Goal: Navigation & Orientation: Find specific page/section

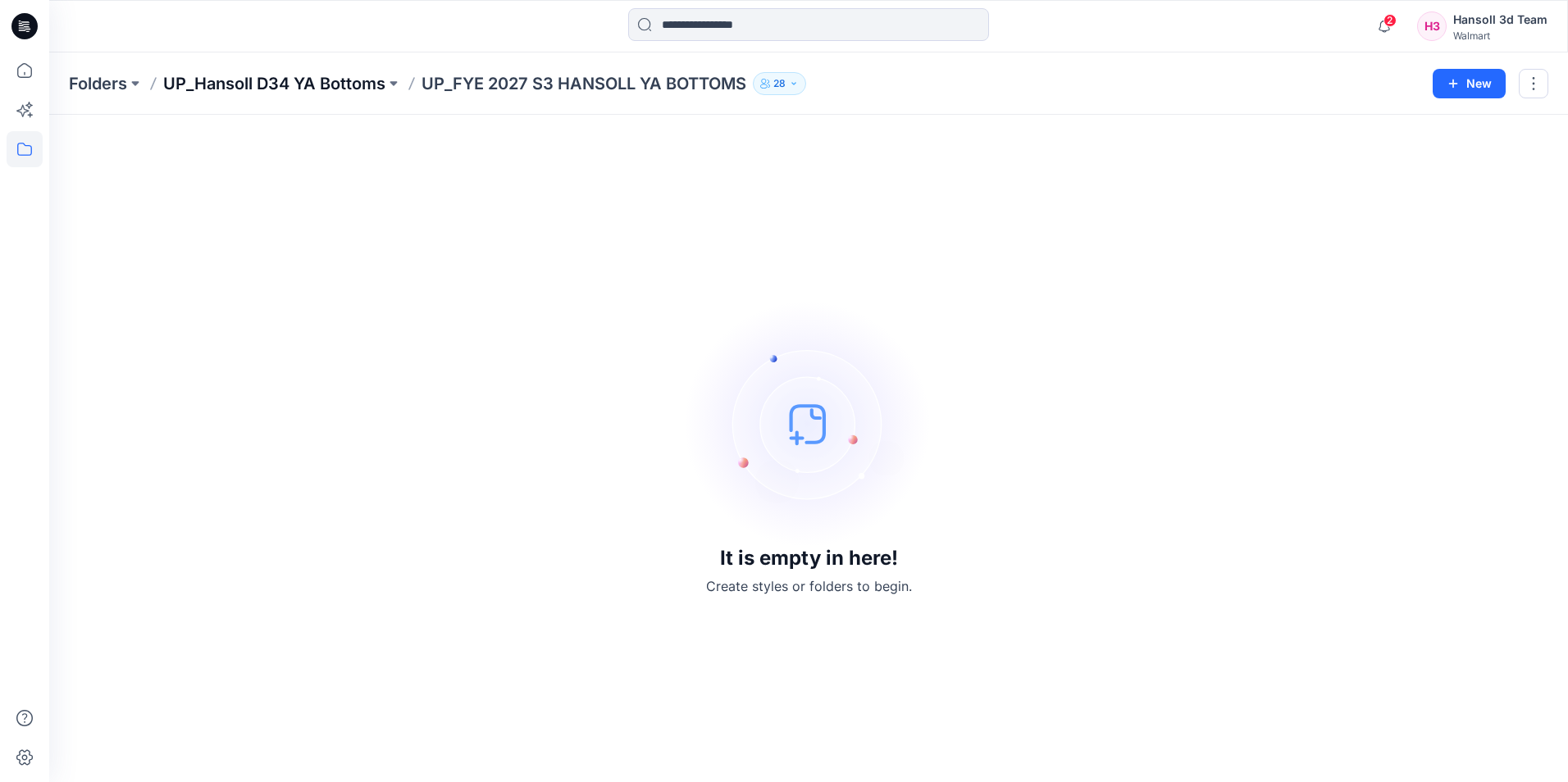
click at [364, 91] on p "UP_Hansoll D34 YA Bottoms" at bounding box center [274, 84] width 222 height 23
click at [313, 76] on p "UP_Hansoll D34 YA Tops" at bounding box center [260, 84] width 194 height 23
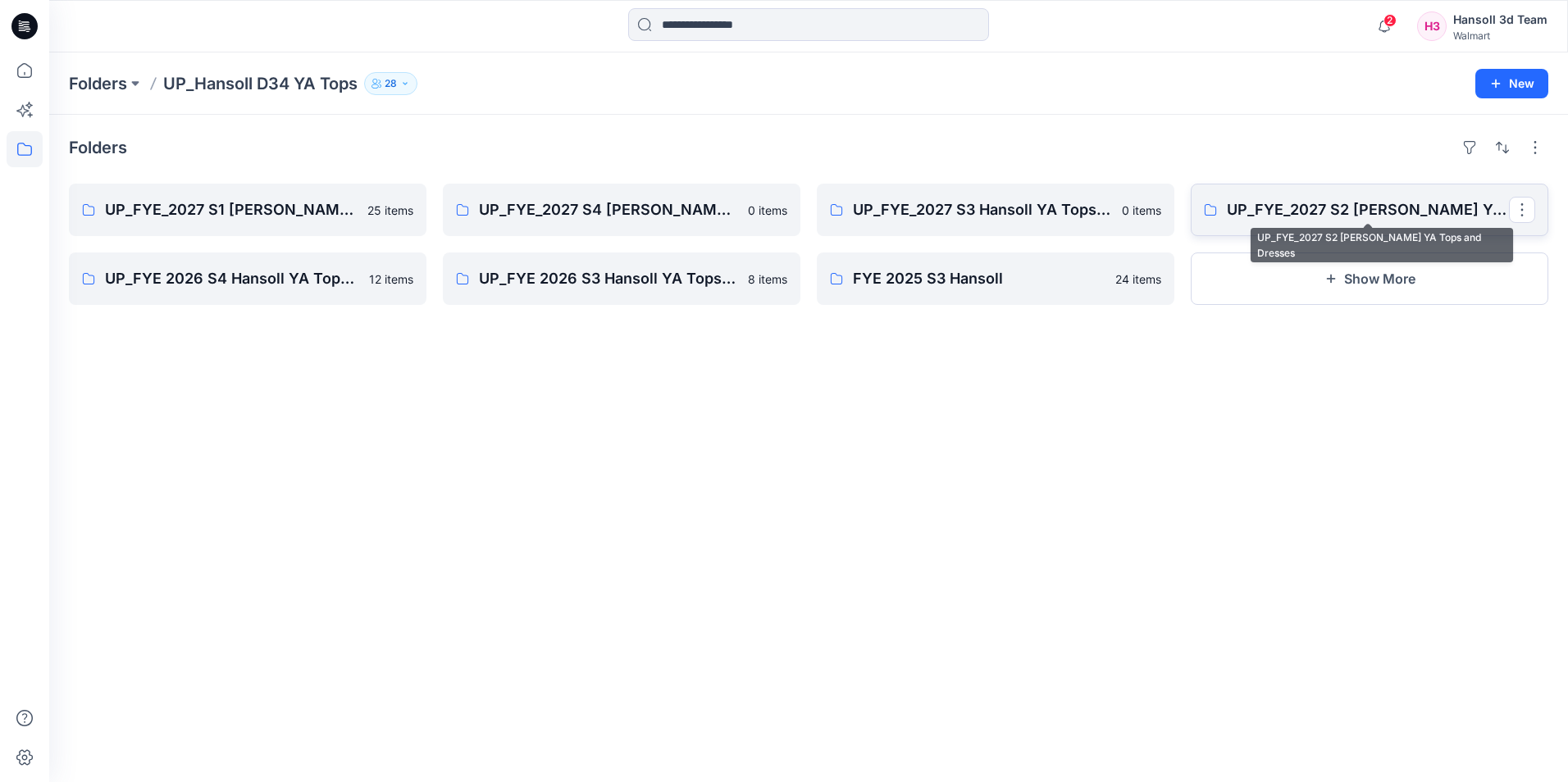
click at [1263, 199] on p "UP_FYE_2027 S2 [PERSON_NAME] YA Tops and Dresses" at bounding box center [1368, 209] width 283 height 23
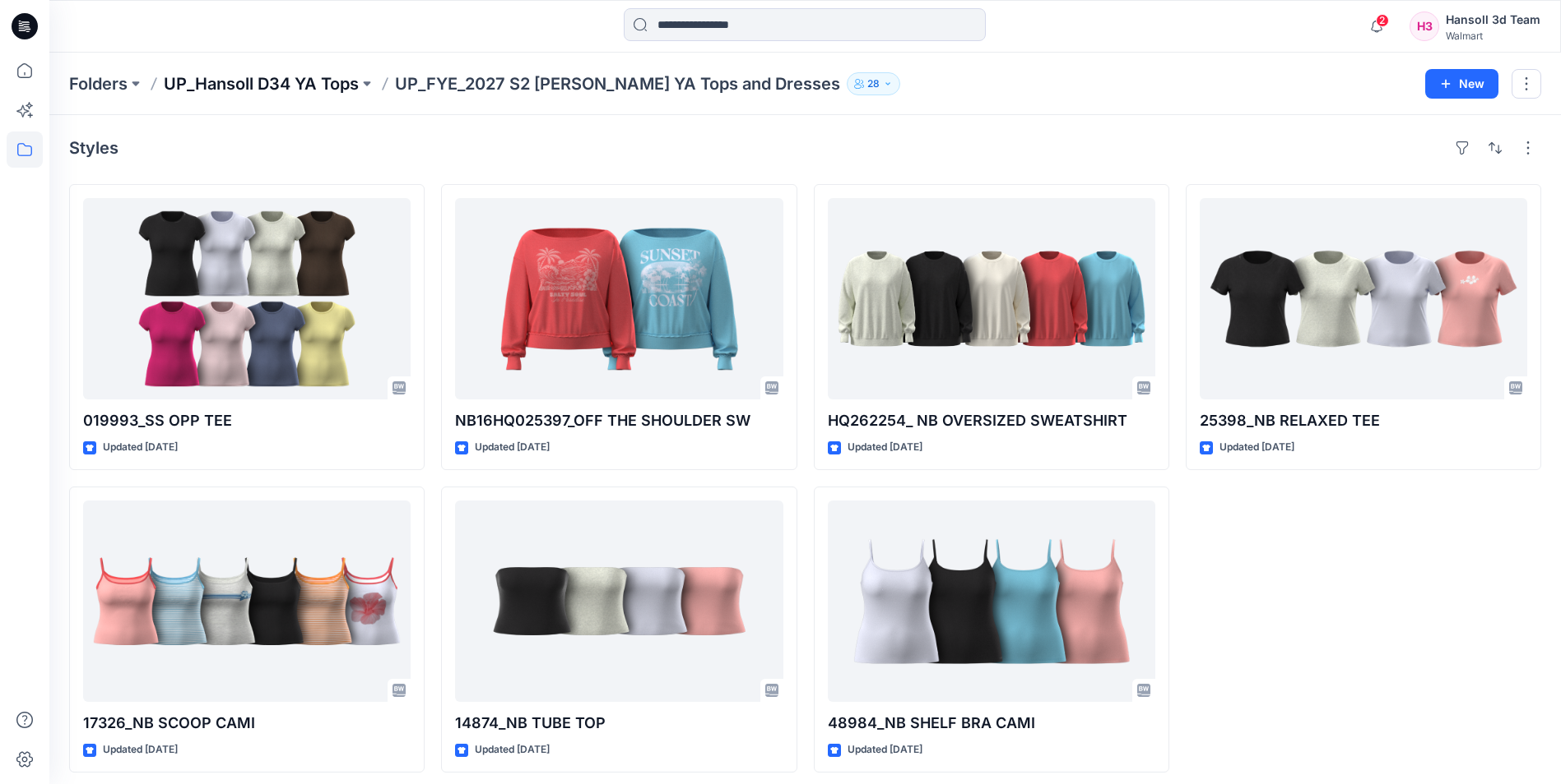
click at [320, 82] on p "UP_Hansoll D34 YA Tops" at bounding box center [260, 84] width 195 height 23
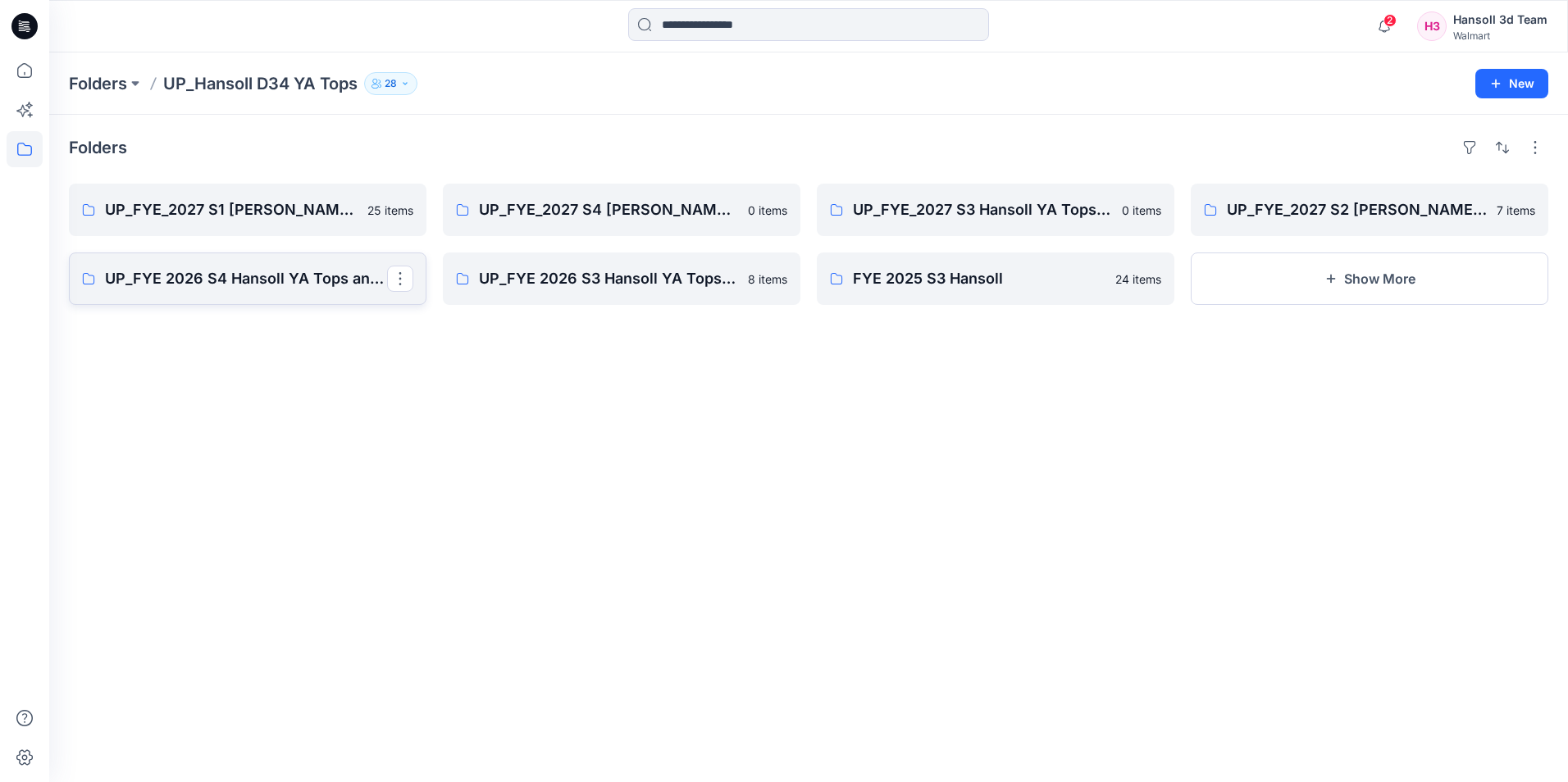
click at [282, 271] on p "UP_FYE 2026 S4 Hansoll YA Tops and Dresses" at bounding box center [247, 279] width 283 height 23
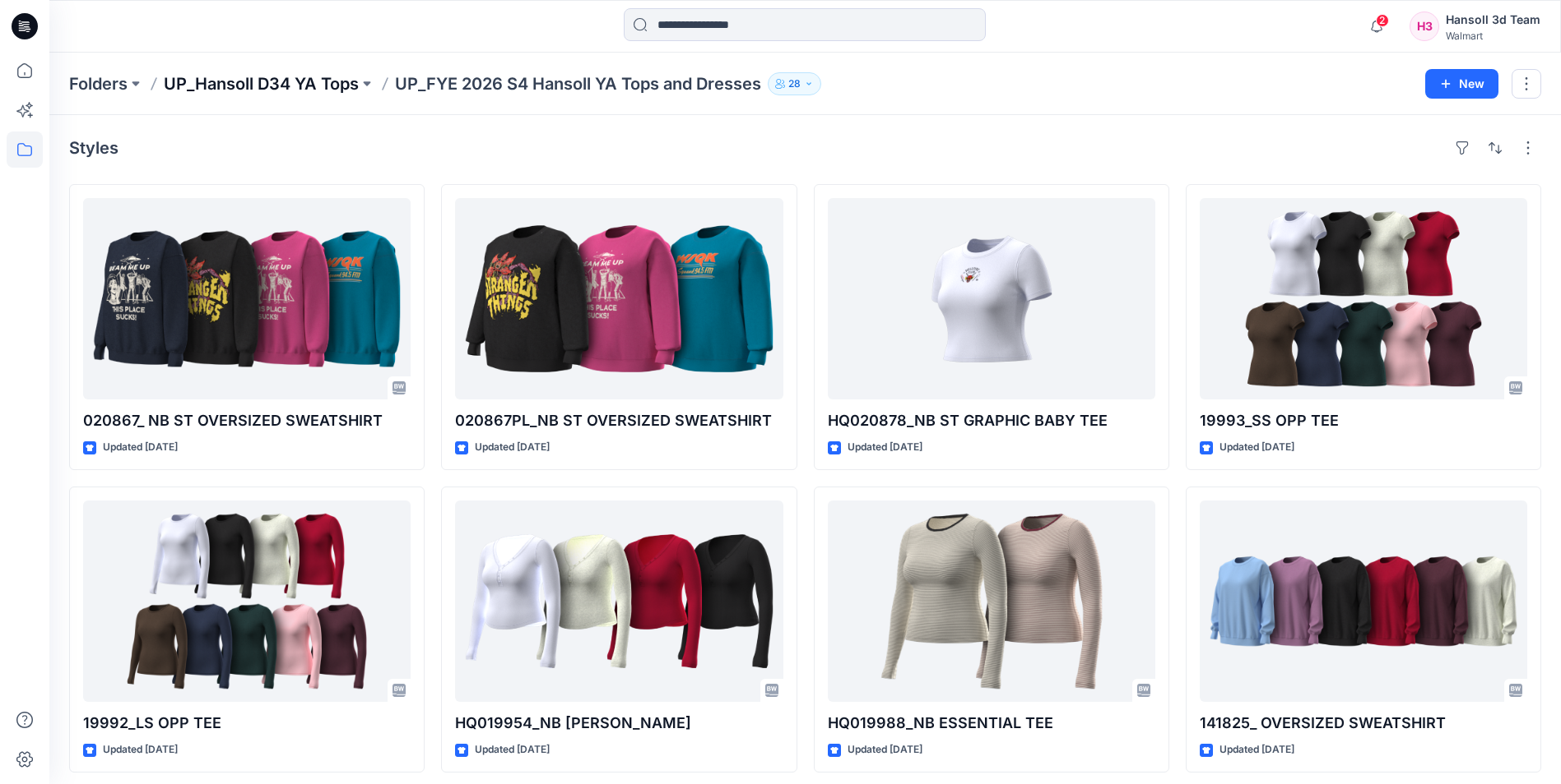
click at [285, 84] on p "UP_Hansoll D34 YA Tops" at bounding box center [260, 84] width 195 height 23
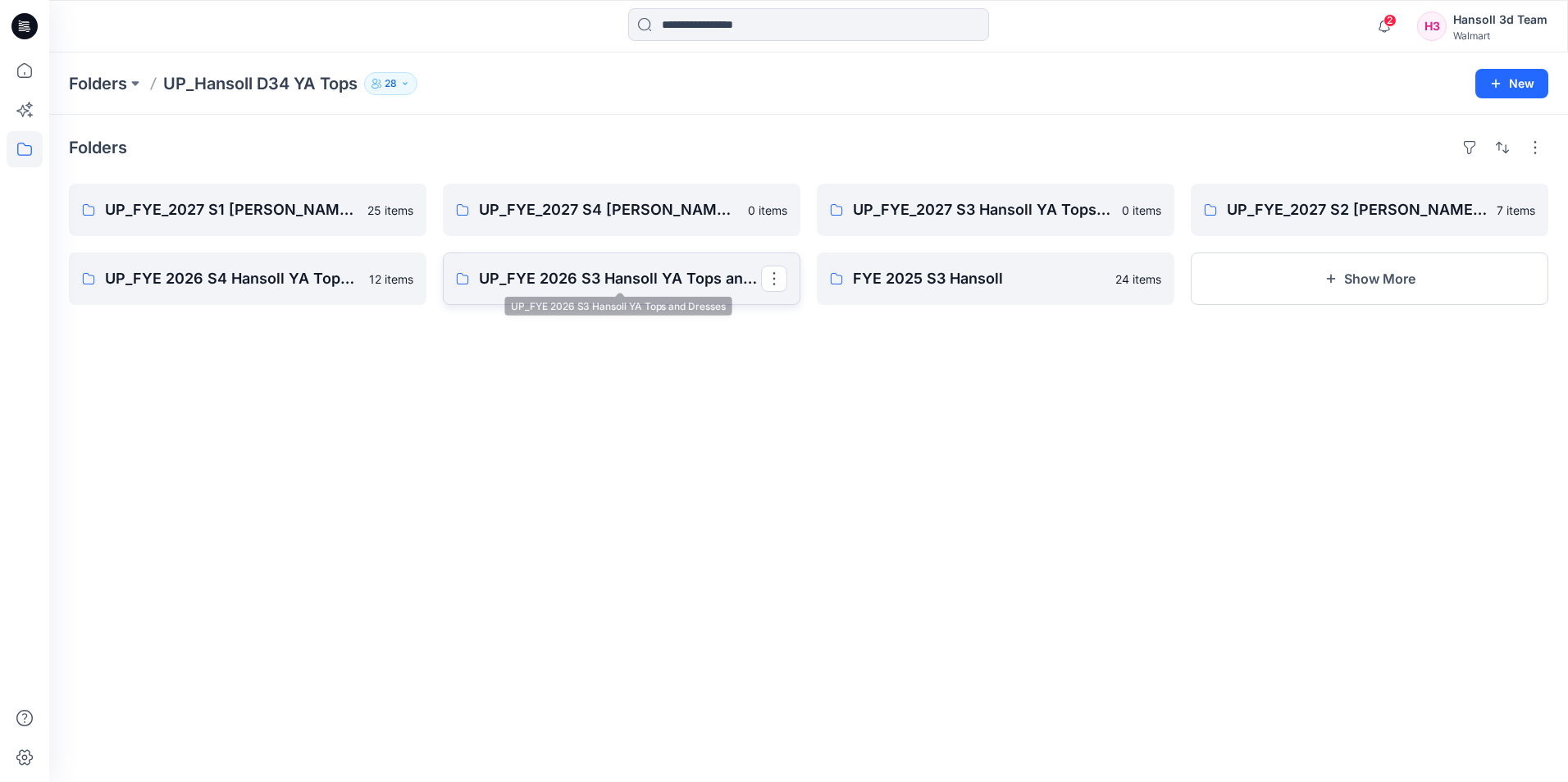
click at [605, 288] on p "UP_FYE 2026 S3 Hansoll YA Tops and Dresses" at bounding box center [620, 279] width 283 height 23
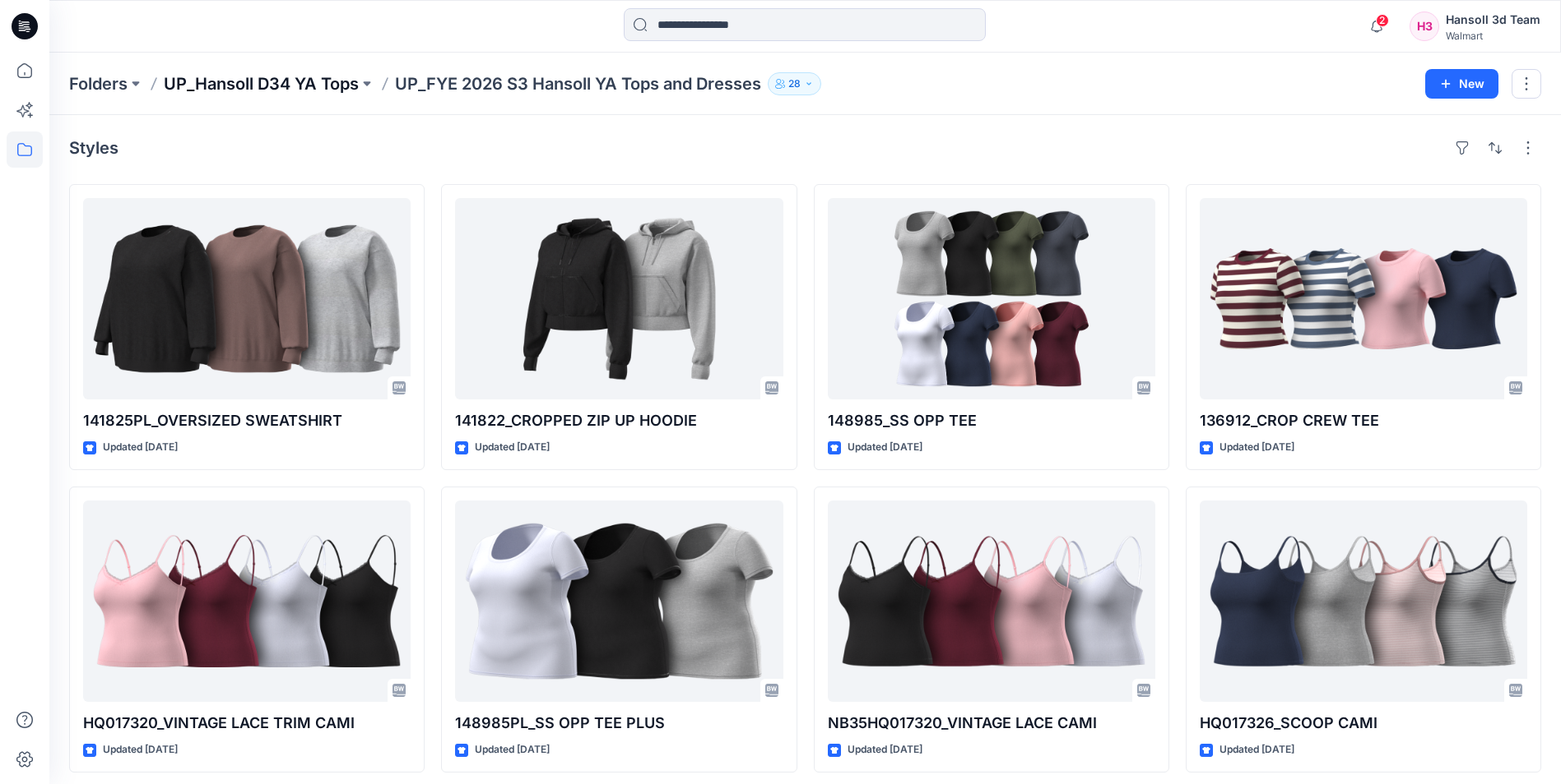
click at [311, 89] on p "UP_Hansoll D34 YA Tops" at bounding box center [260, 84] width 195 height 23
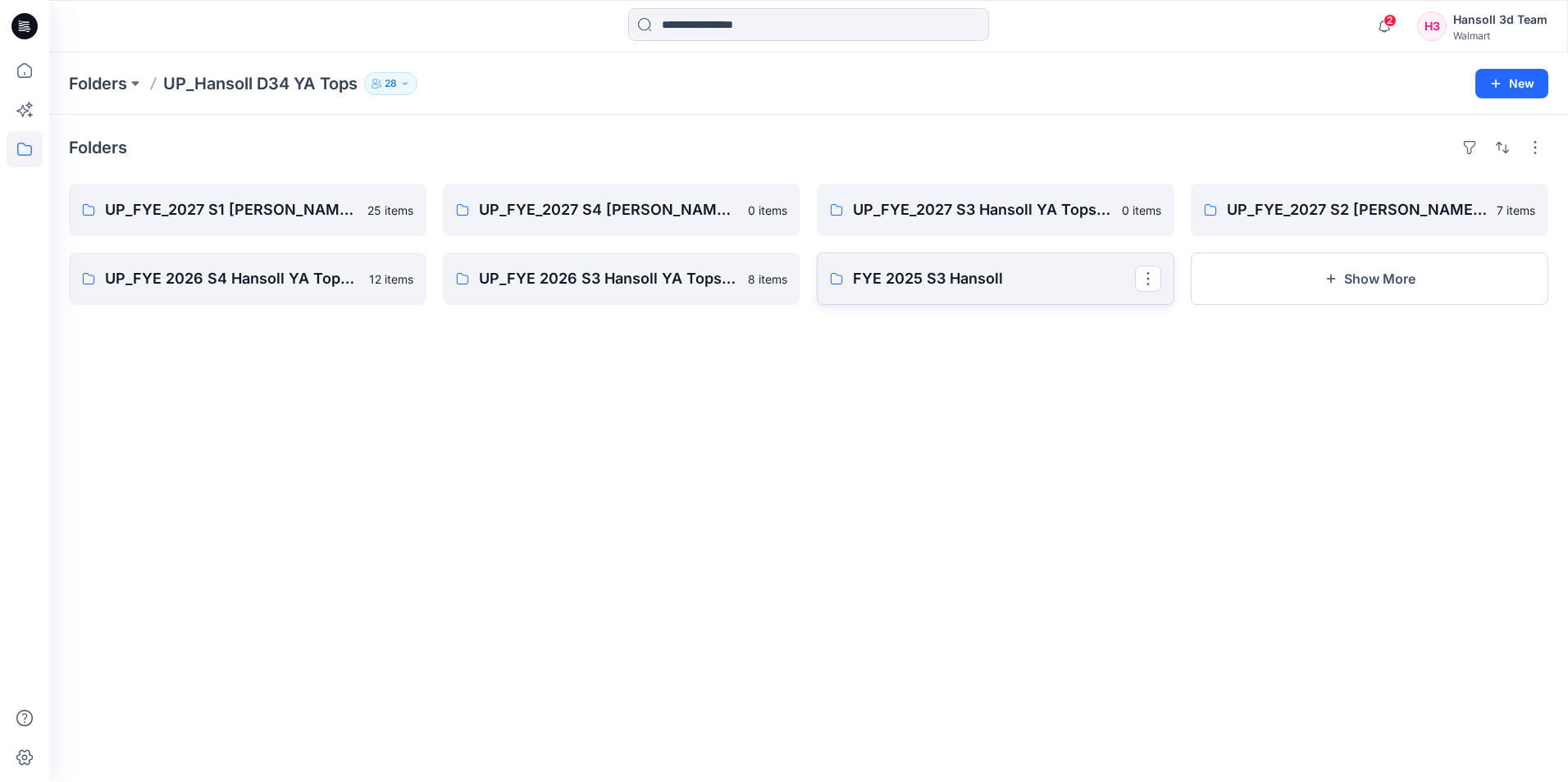
click at [911, 293] on link "FYE 2025 S3 Hansoll" at bounding box center [995, 279] width 357 height 53
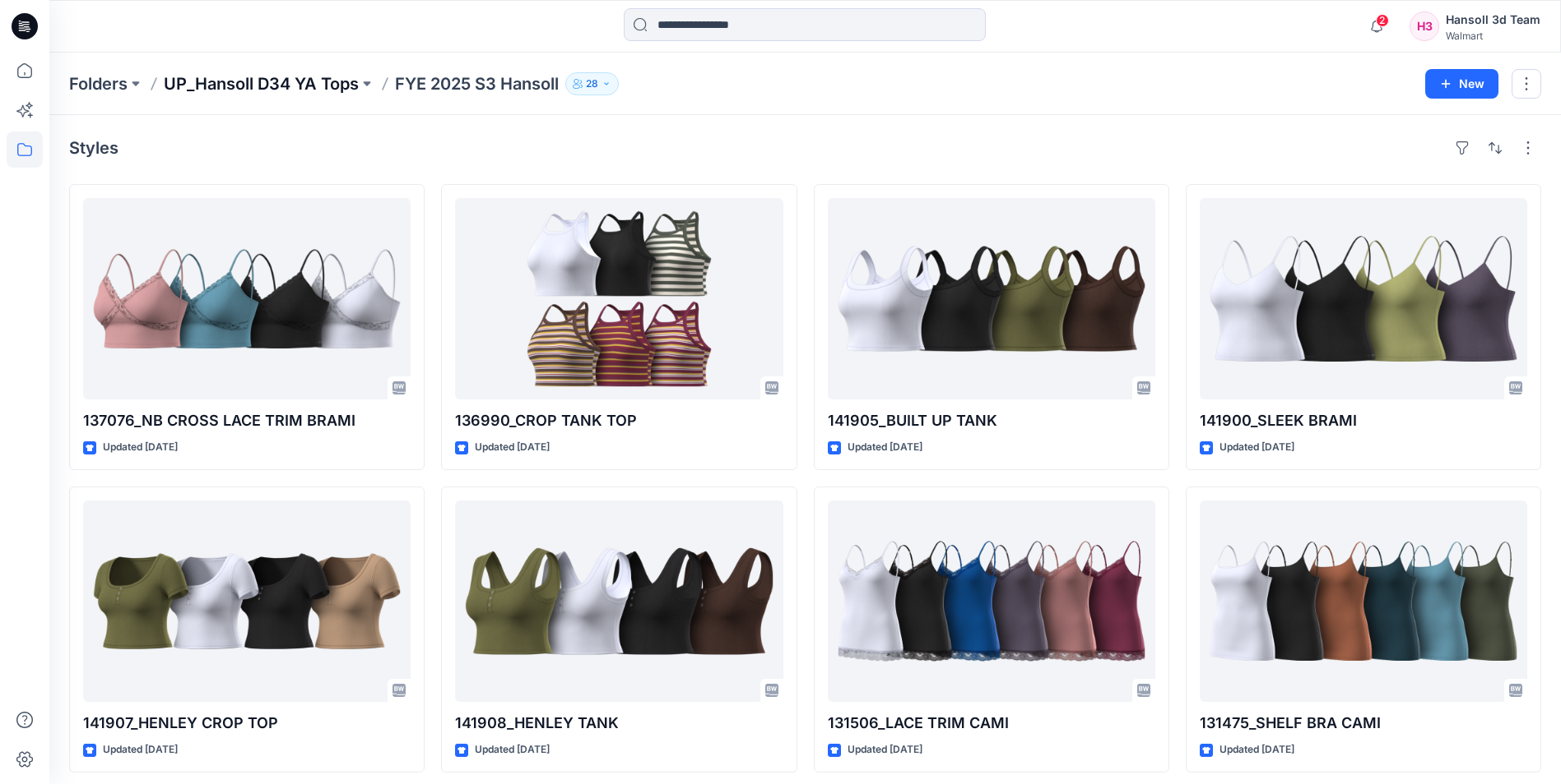
click at [316, 79] on p "UP_Hansoll D34 YA Tops" at bounding box center [260, 84] width 195 height 23
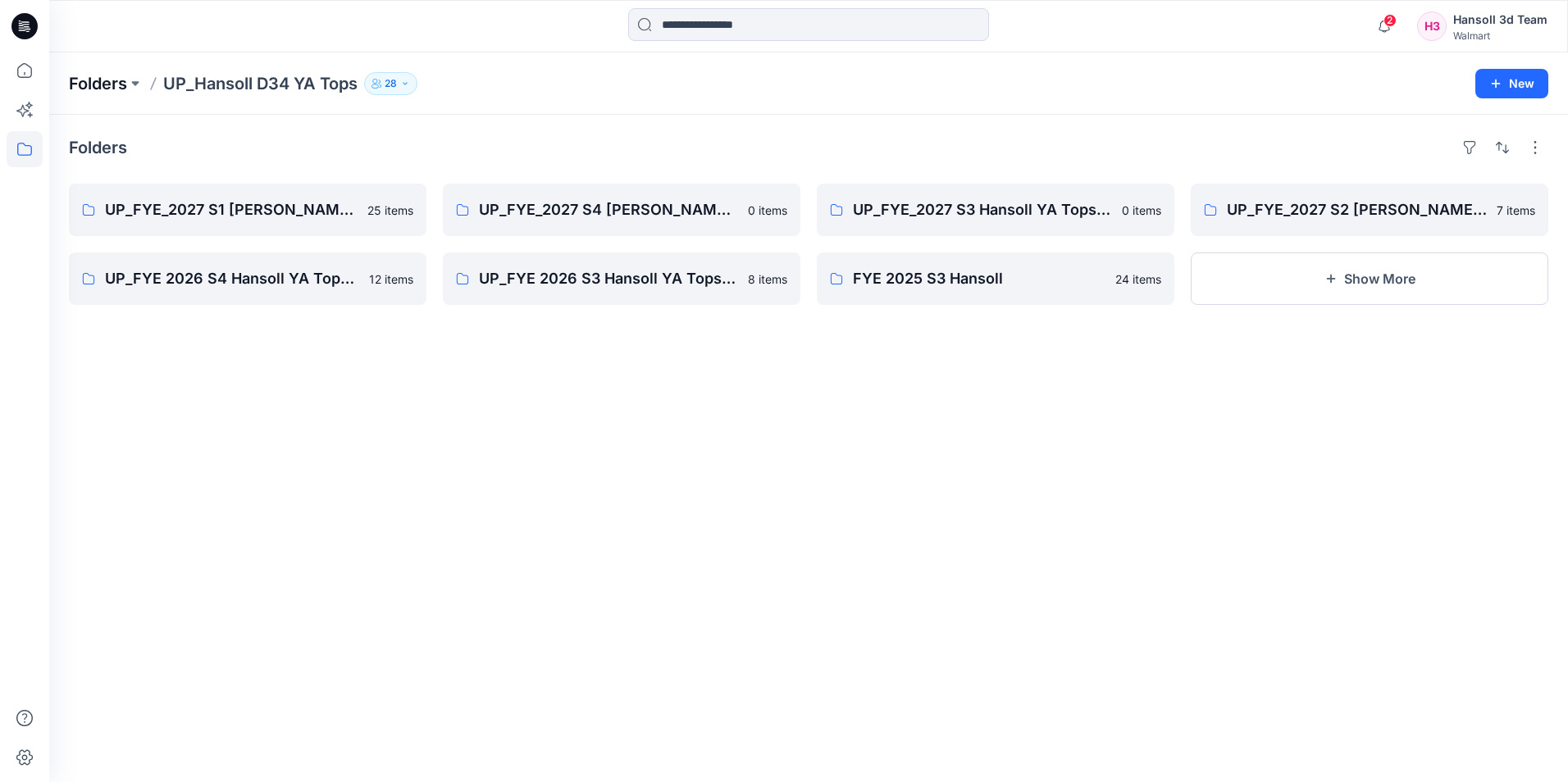
click at [115, 89] on p "Folders" at bounding box center [98, 84] width 59 height 23
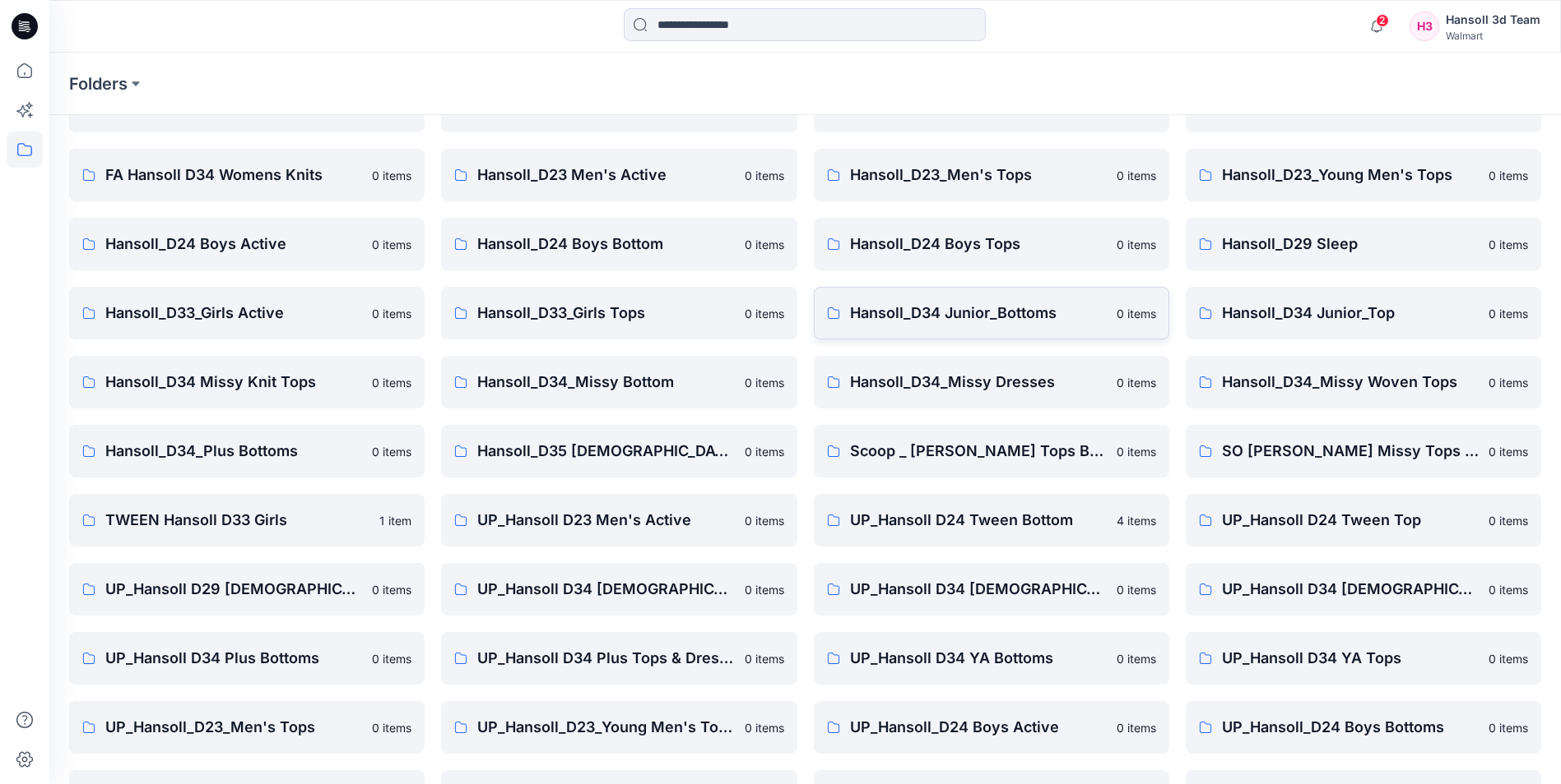
scroll to position [228, 0]
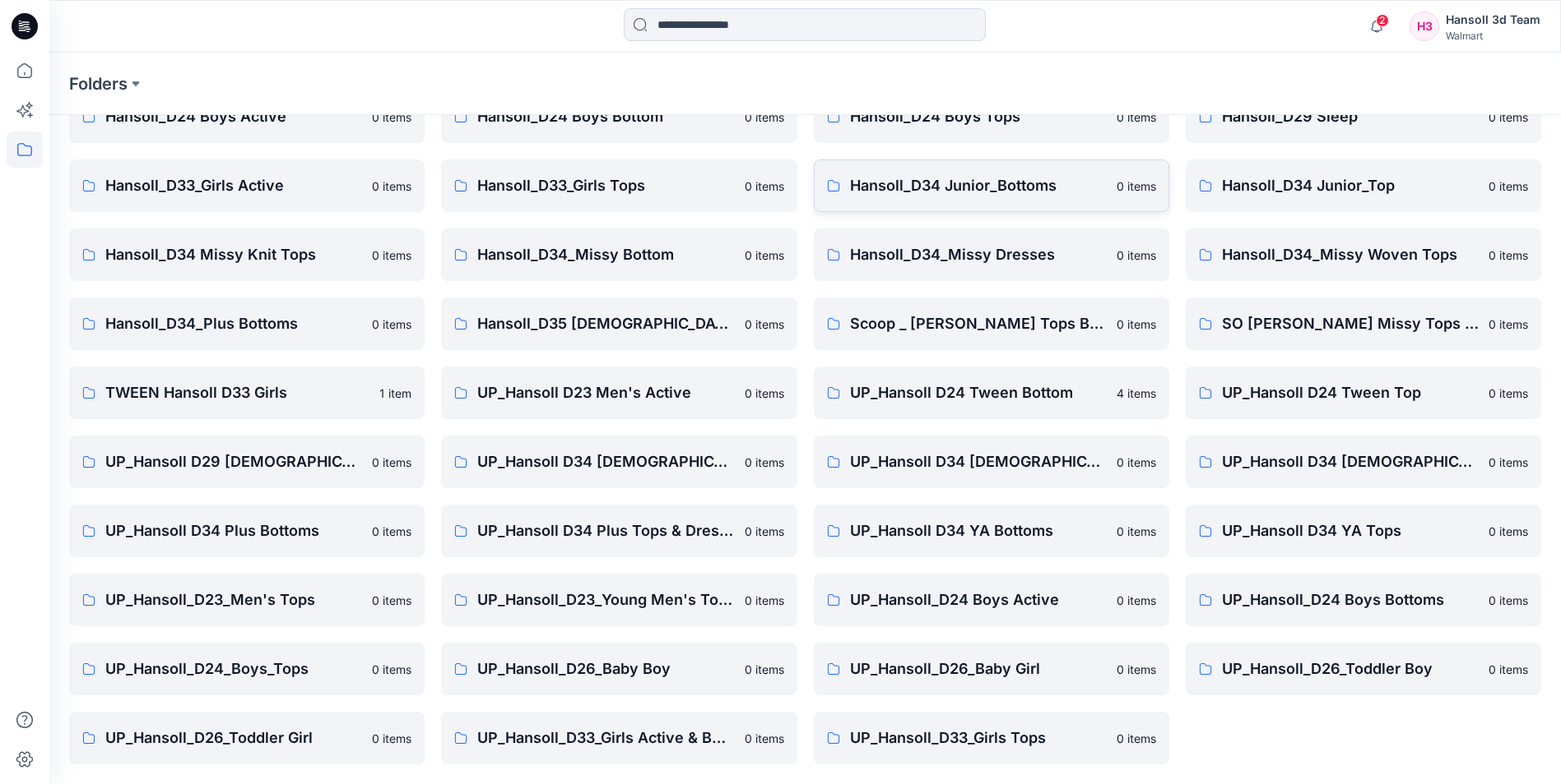
click at [887, 174] on link "Hansoll_D34 Junior_Bottoms 0 items" at bounding box center [991, 186] width 355 height 53
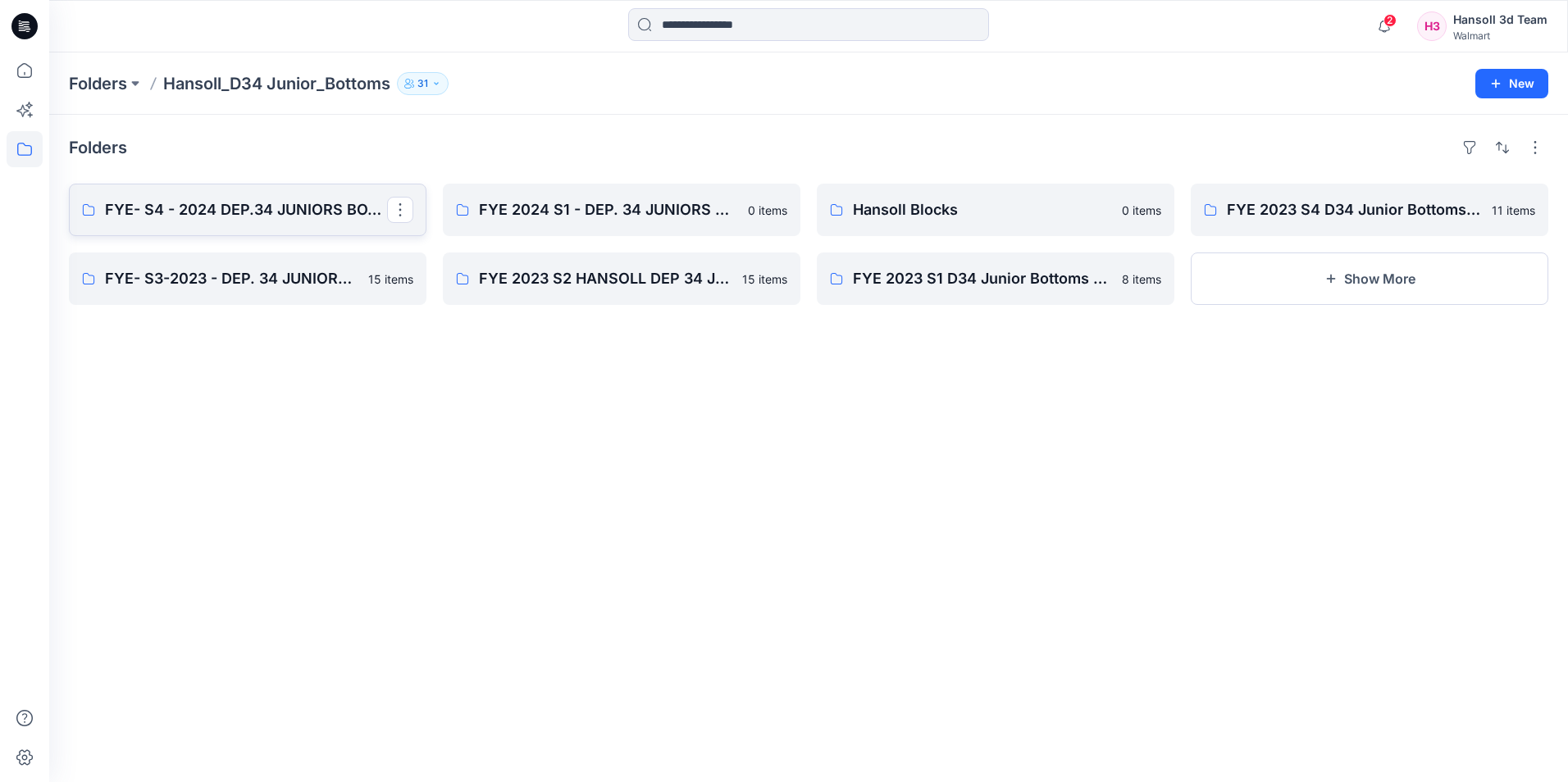
click at [227, 190] on link "FYE- S4 - 2024 DEP.34 JUNIORS BOTTOMS - HANSOLL" at bounding box center [247, 210] width 357 height 53
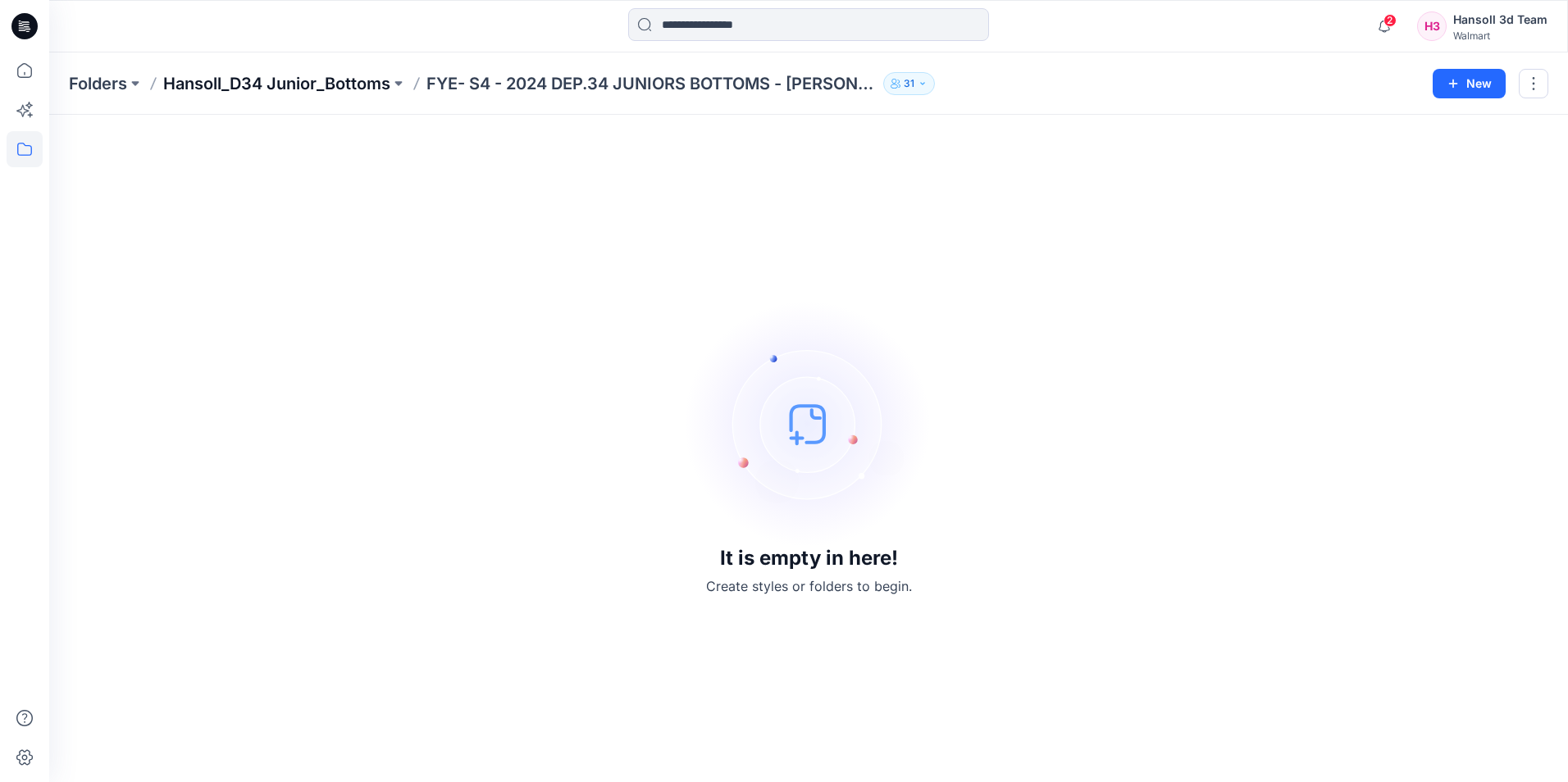
click at [351, 90] on p "Hansoll_D34 Junior_Bottoms" at bounding box center [277, 84] width 227 height 23
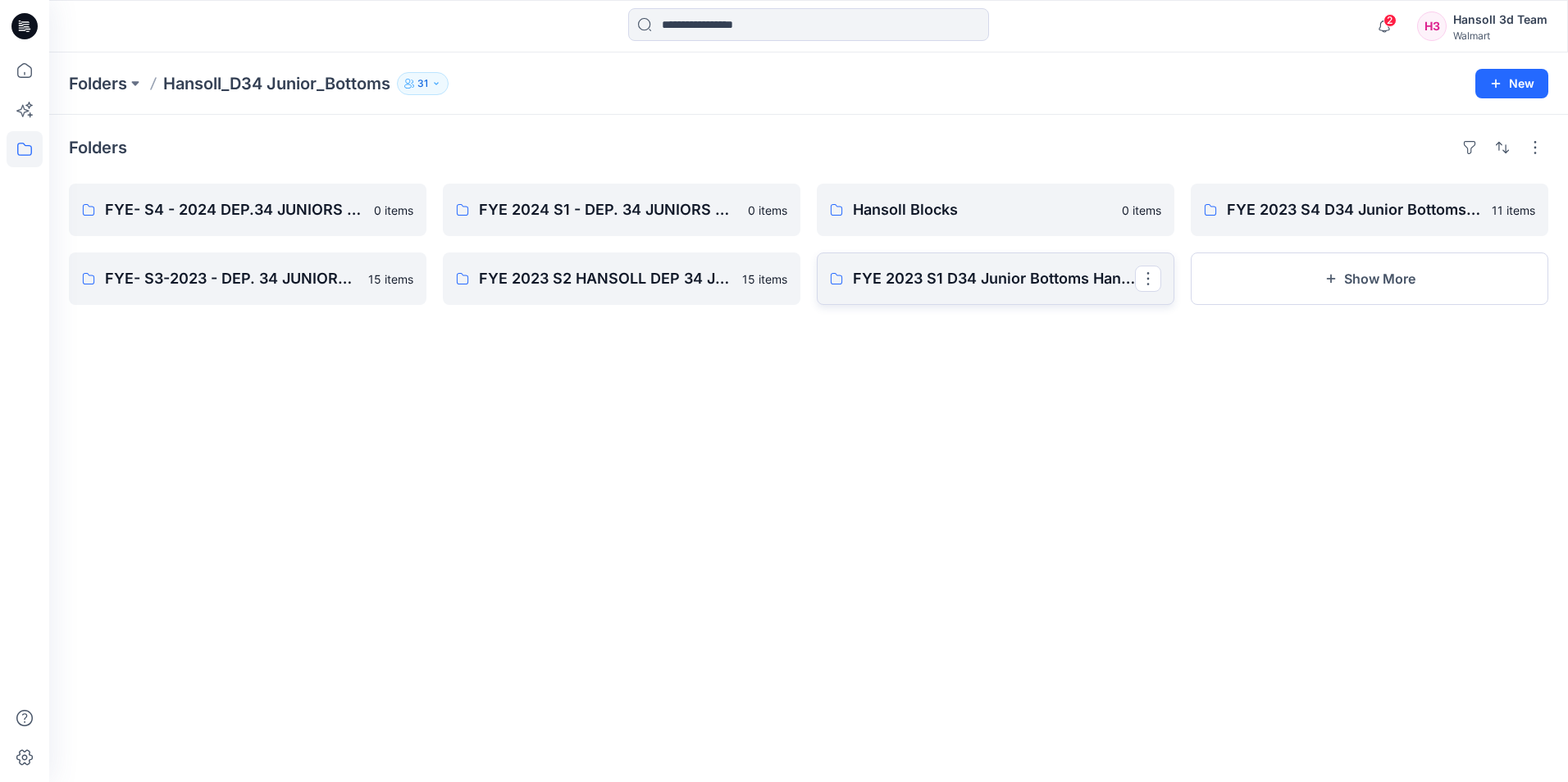
click at [973, 262] on link "FYE 2023 S1 D34 Junior Bottoms Hansoll" at bounding box center [995, 279] width 357 height 53
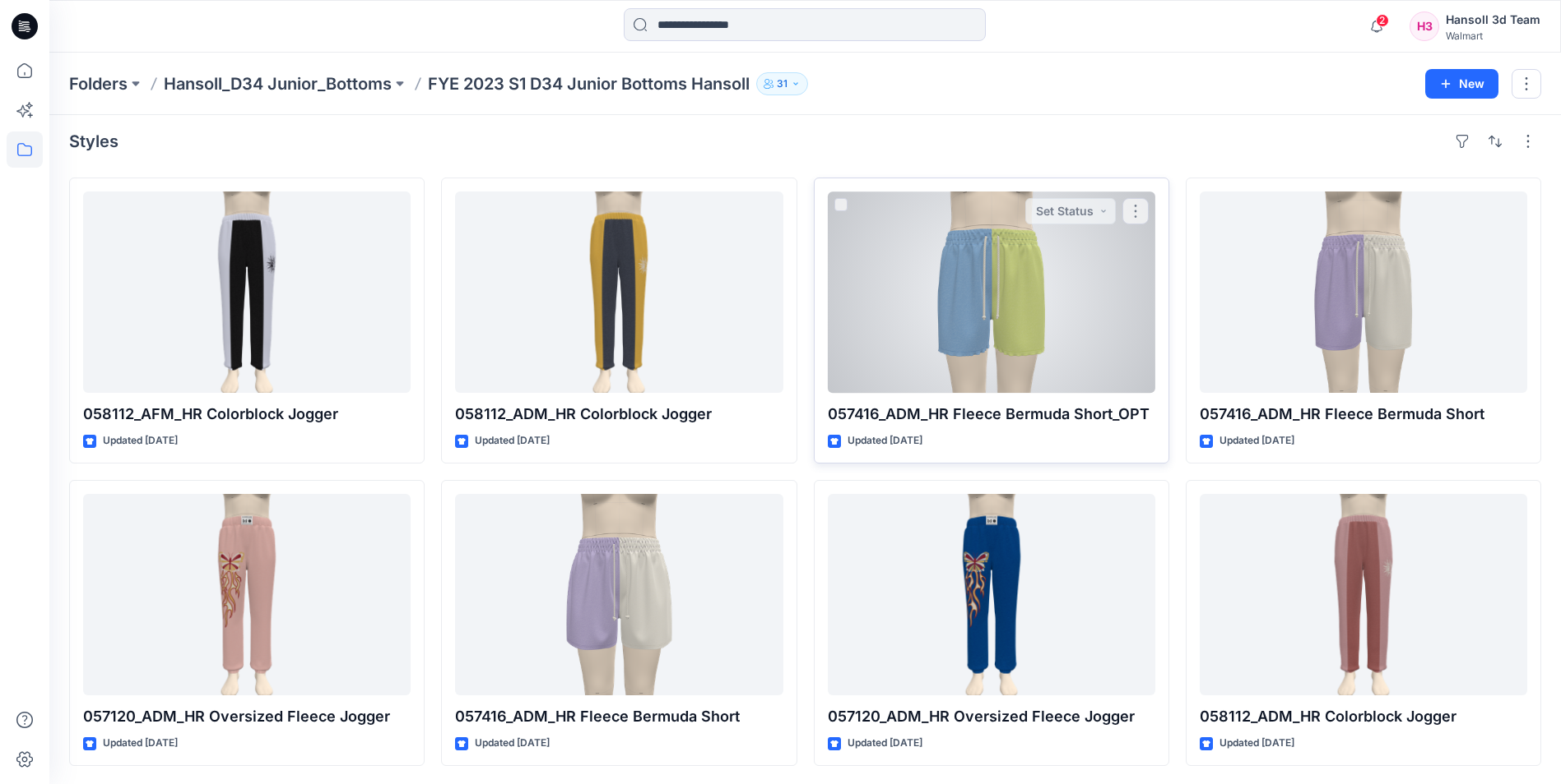
scroll to position [8, 0]
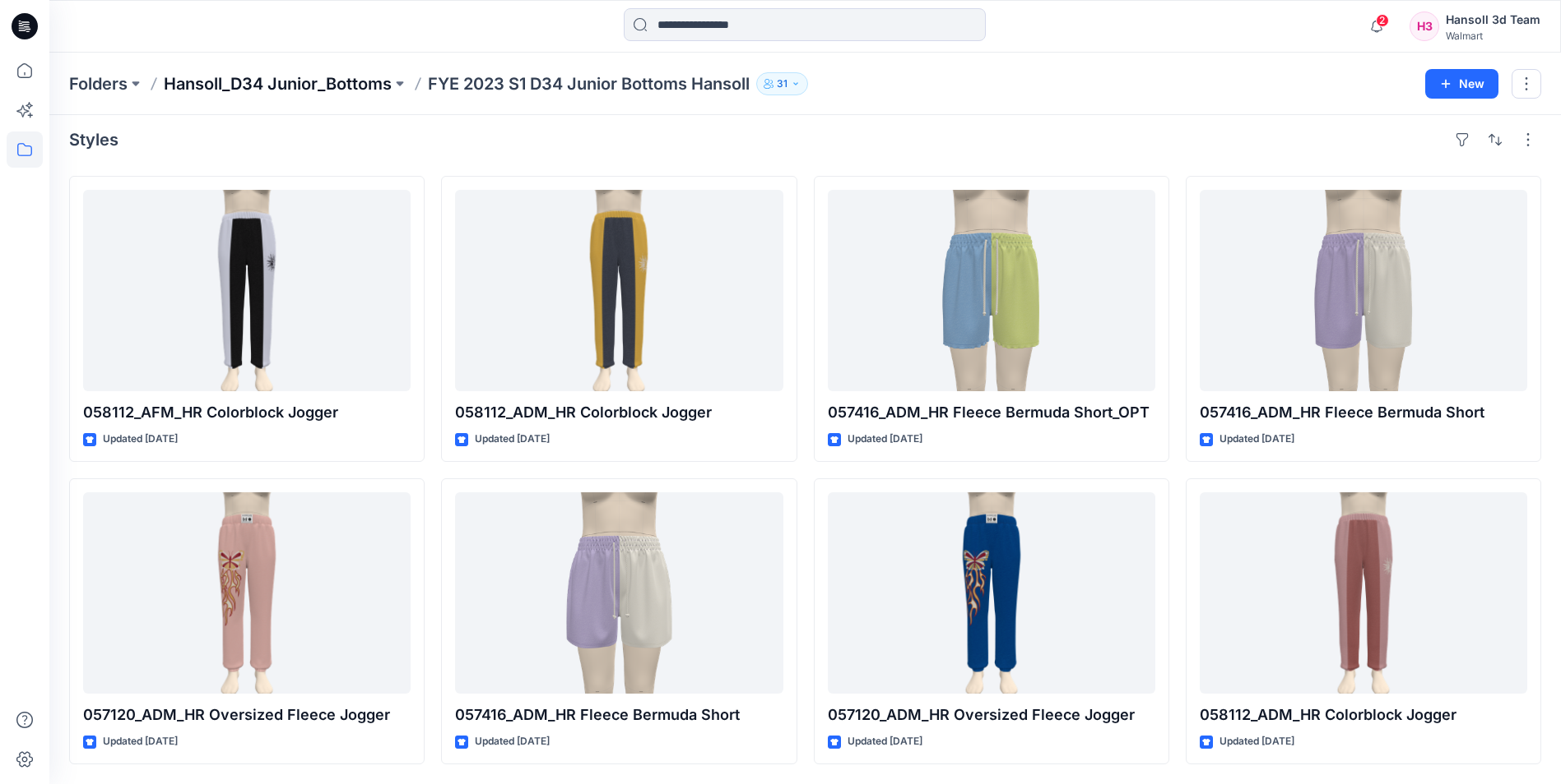
click at [297, 73] on p "Hansoll_D34 Junior_Bottoms" at bounding box center [277, 84] width 228 height 23
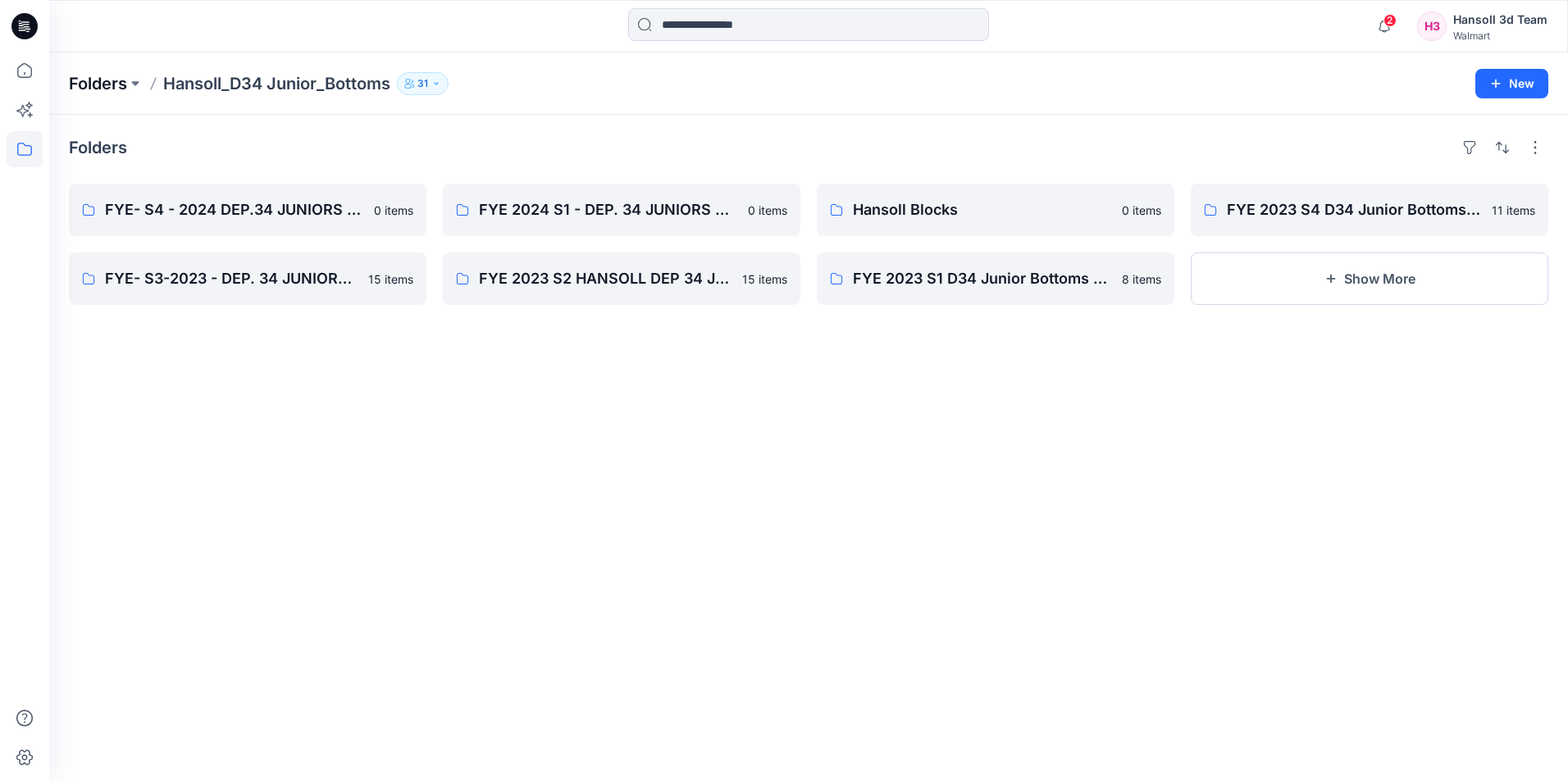
click at [118, 83] on p "Folders" at bounding box center [98, 84] width 59 height 23
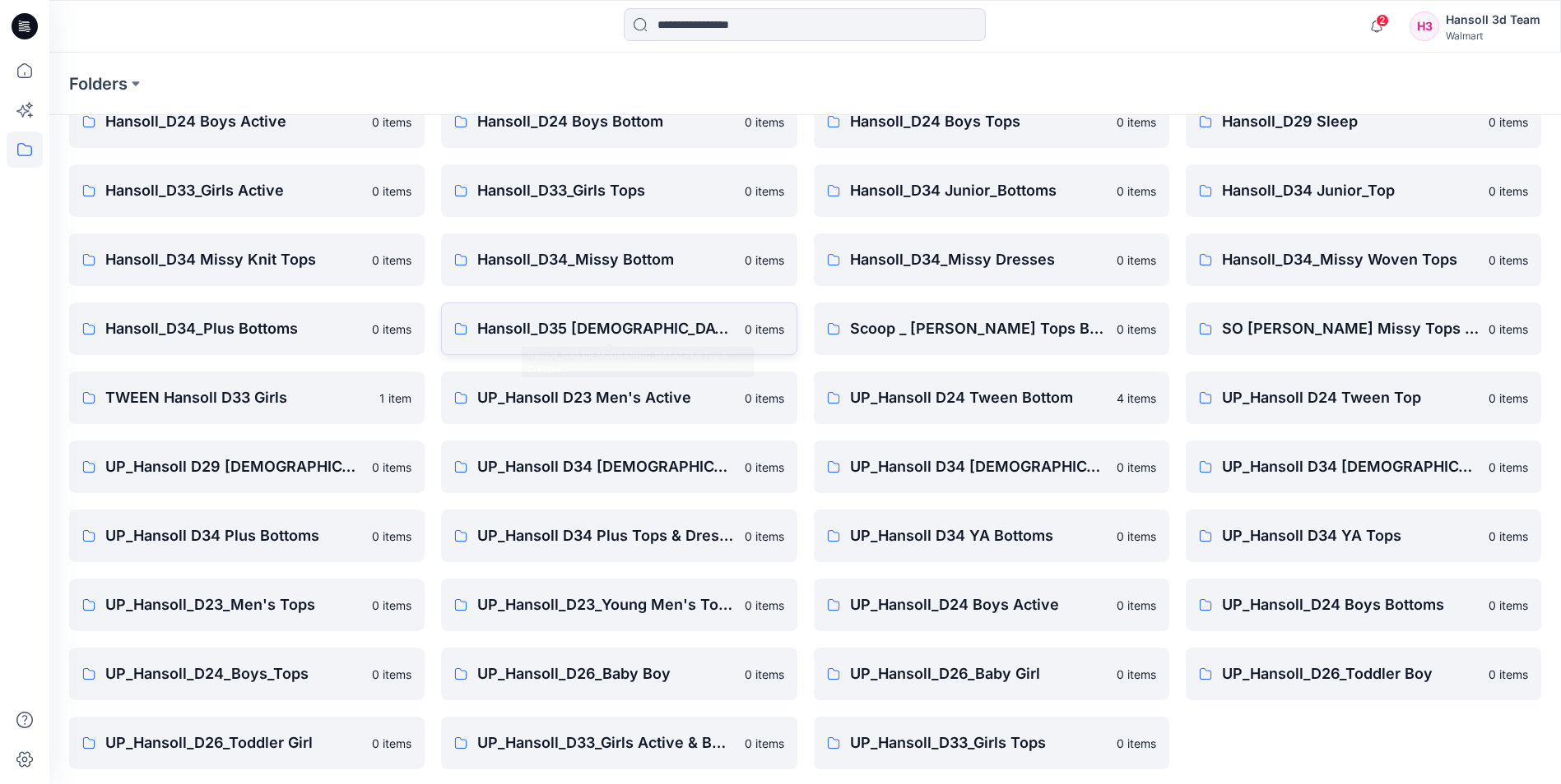
scroll to position [228, 0]
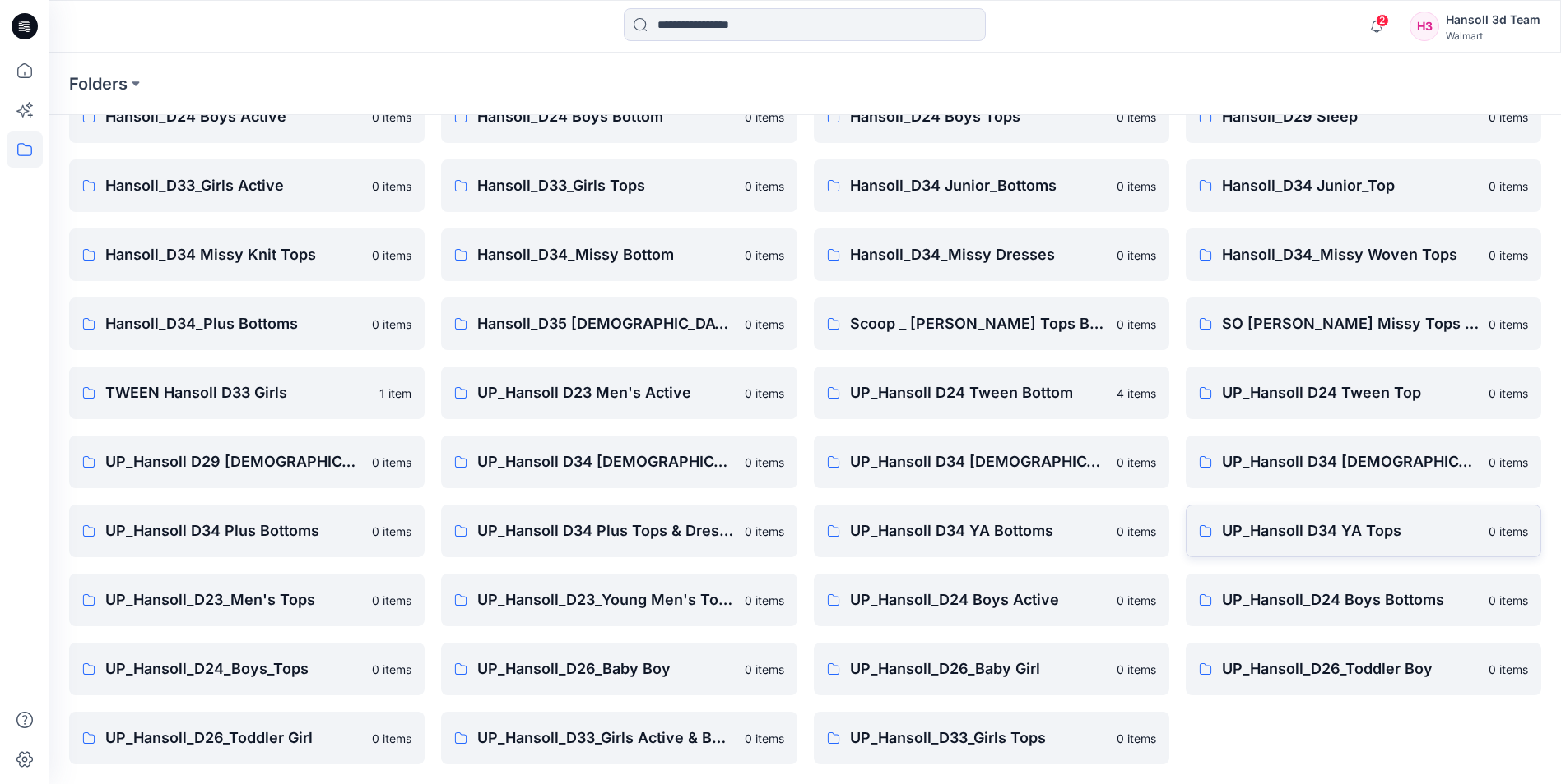
click at [1244, 528] on p "UP_Hansoll D34 YA Tops" at bounding box center [1349, 531] width 257 height 23
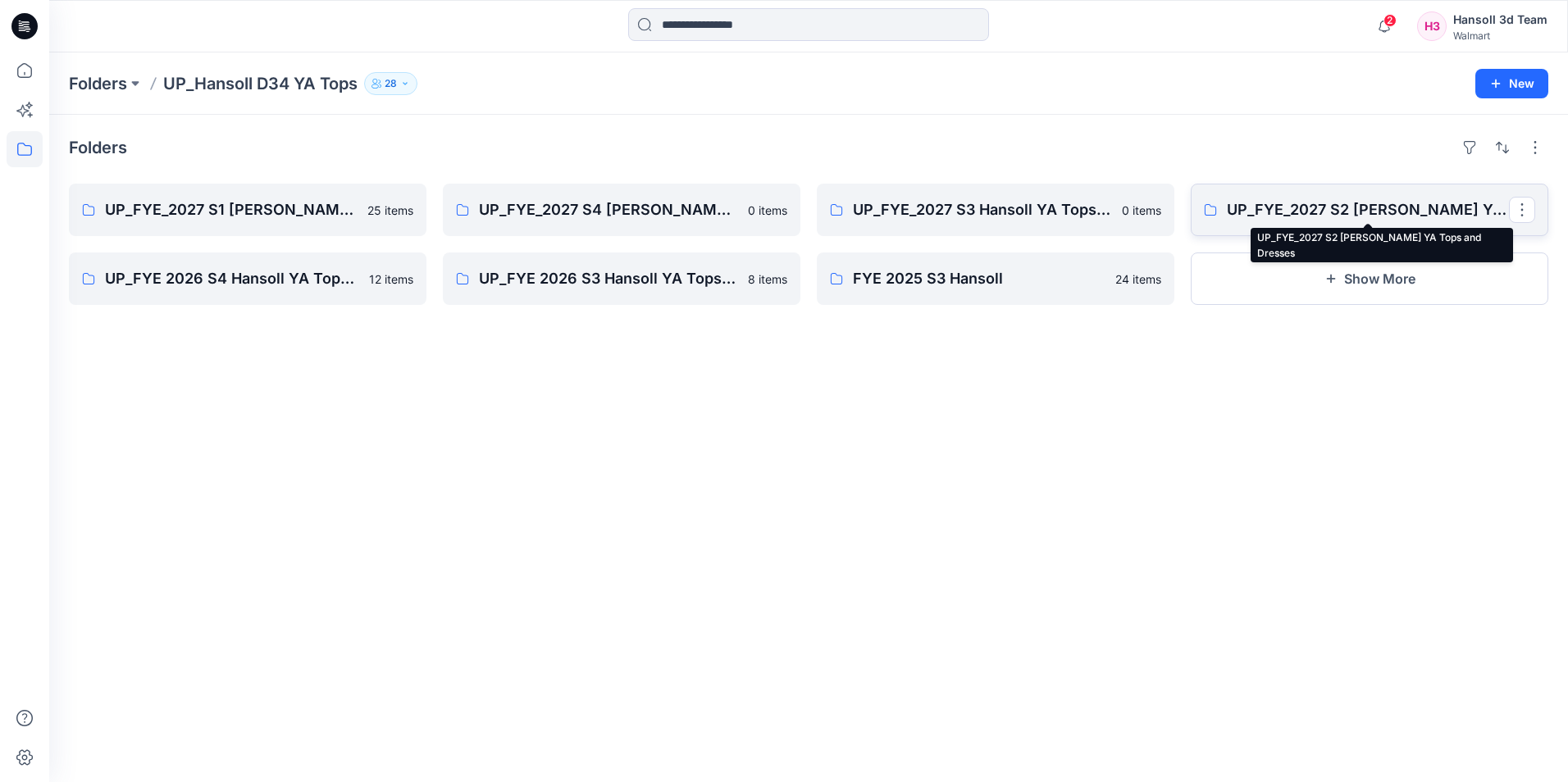
click at [1284, 206] on p "UP_FYE_2027 S2 Hansoll YA Tops and Dresses" at bounding box center [1368, 209] width 283 height 23
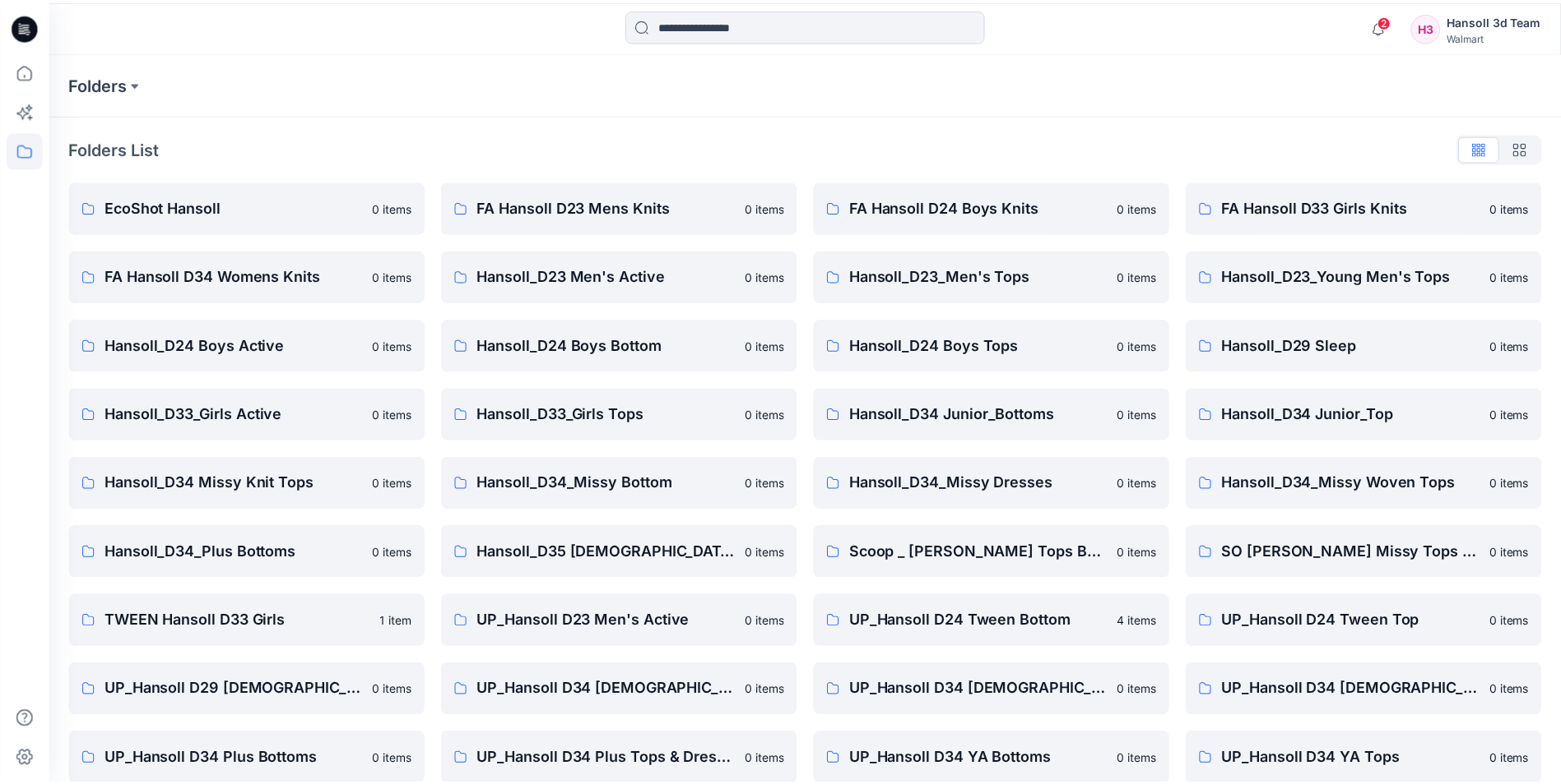
scroll to position [228, 0]
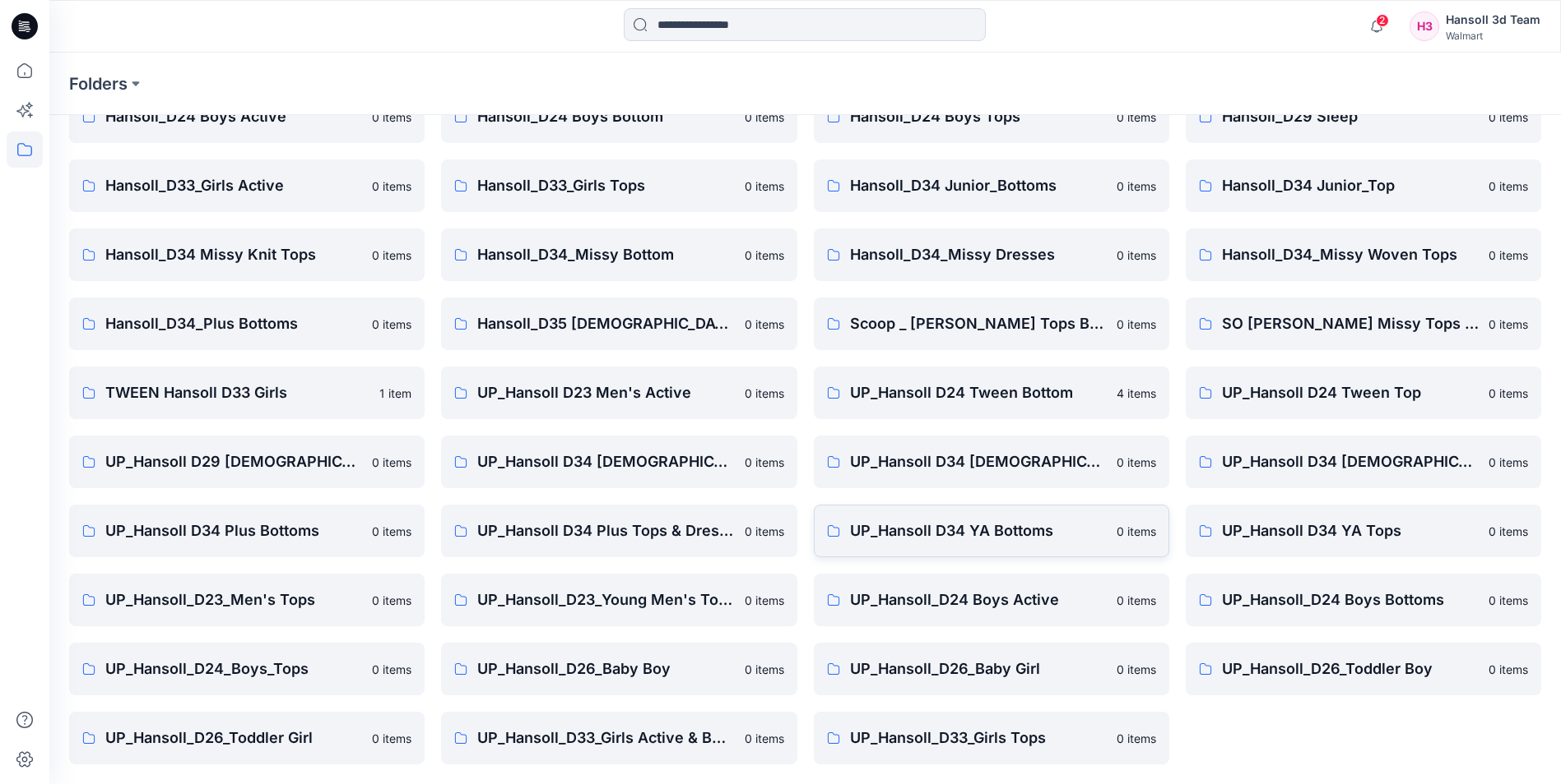
click at [1113, 531] on link "UP_Hansoll D34 YA Bottoms 0 items" at bounding box center [991, 531] width 355 height 53
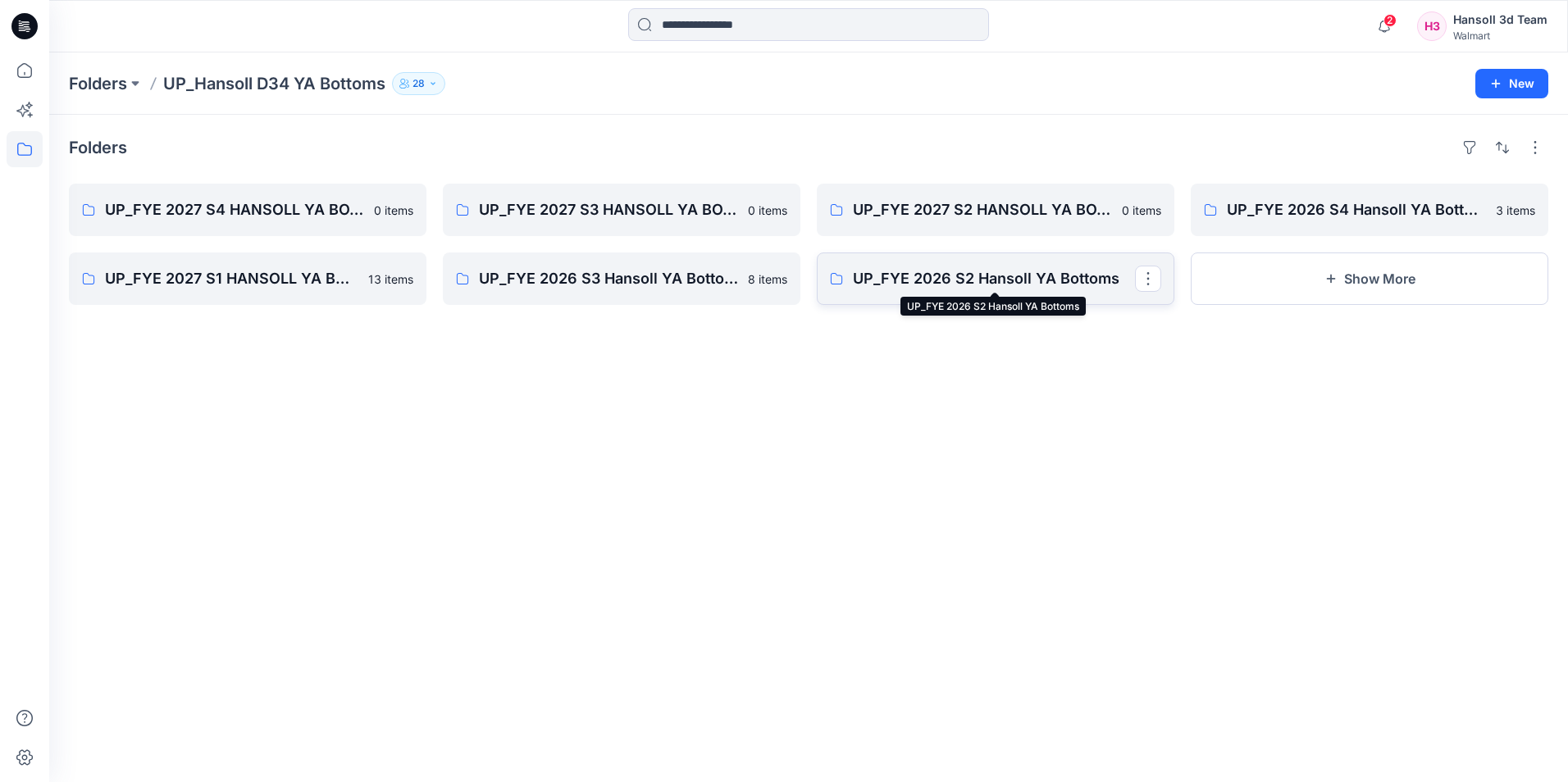
click at [958, 285] on p "UP_FYE 2026 S2 Hansoll YA Bottoms" at bounding box center [994, 279] width 283 height 23
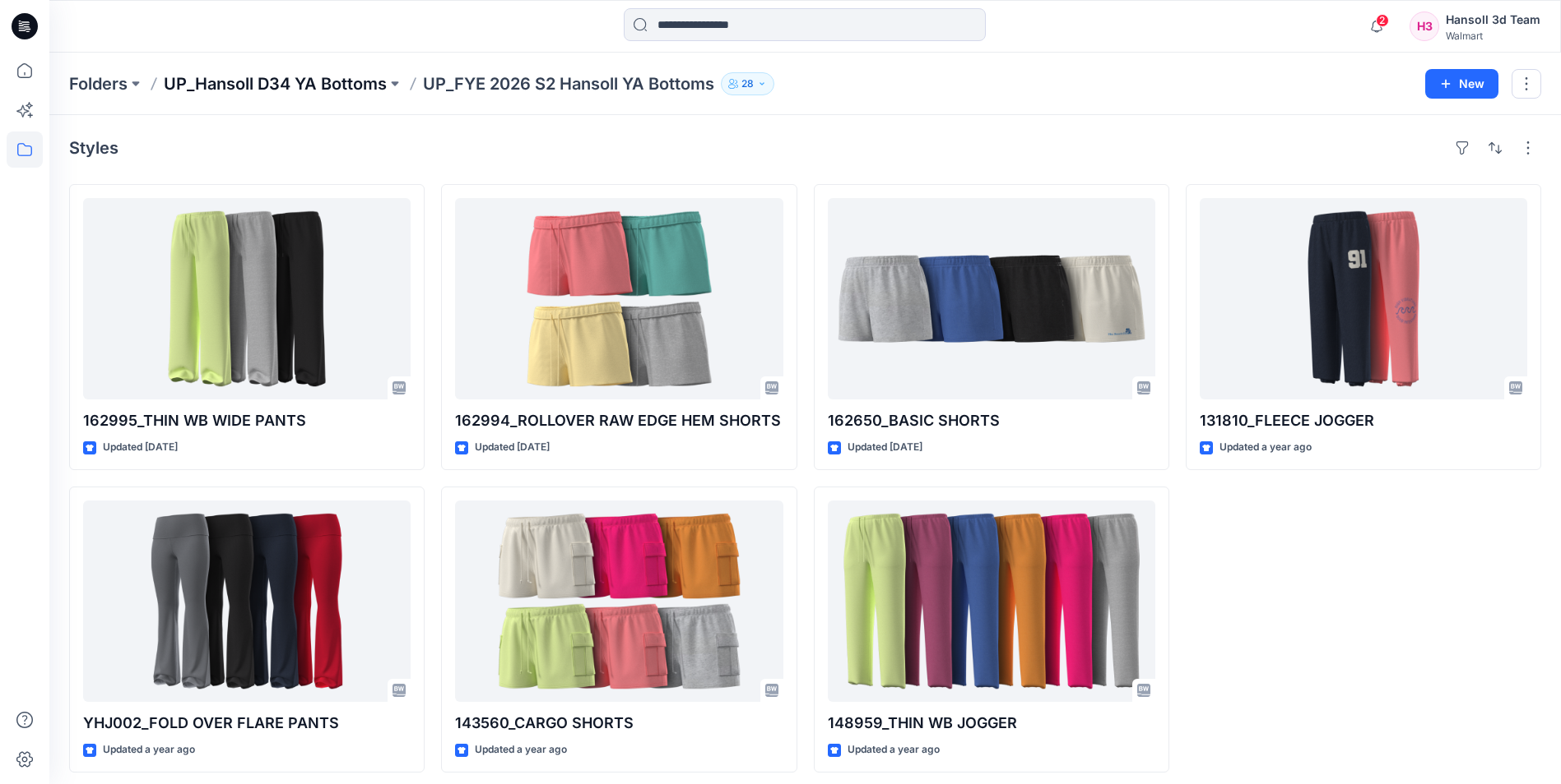
click at [345, 84] on p "UP_Hansoll D34 YA Bottoms" at bounding box center [274, 84] width 223 height 23
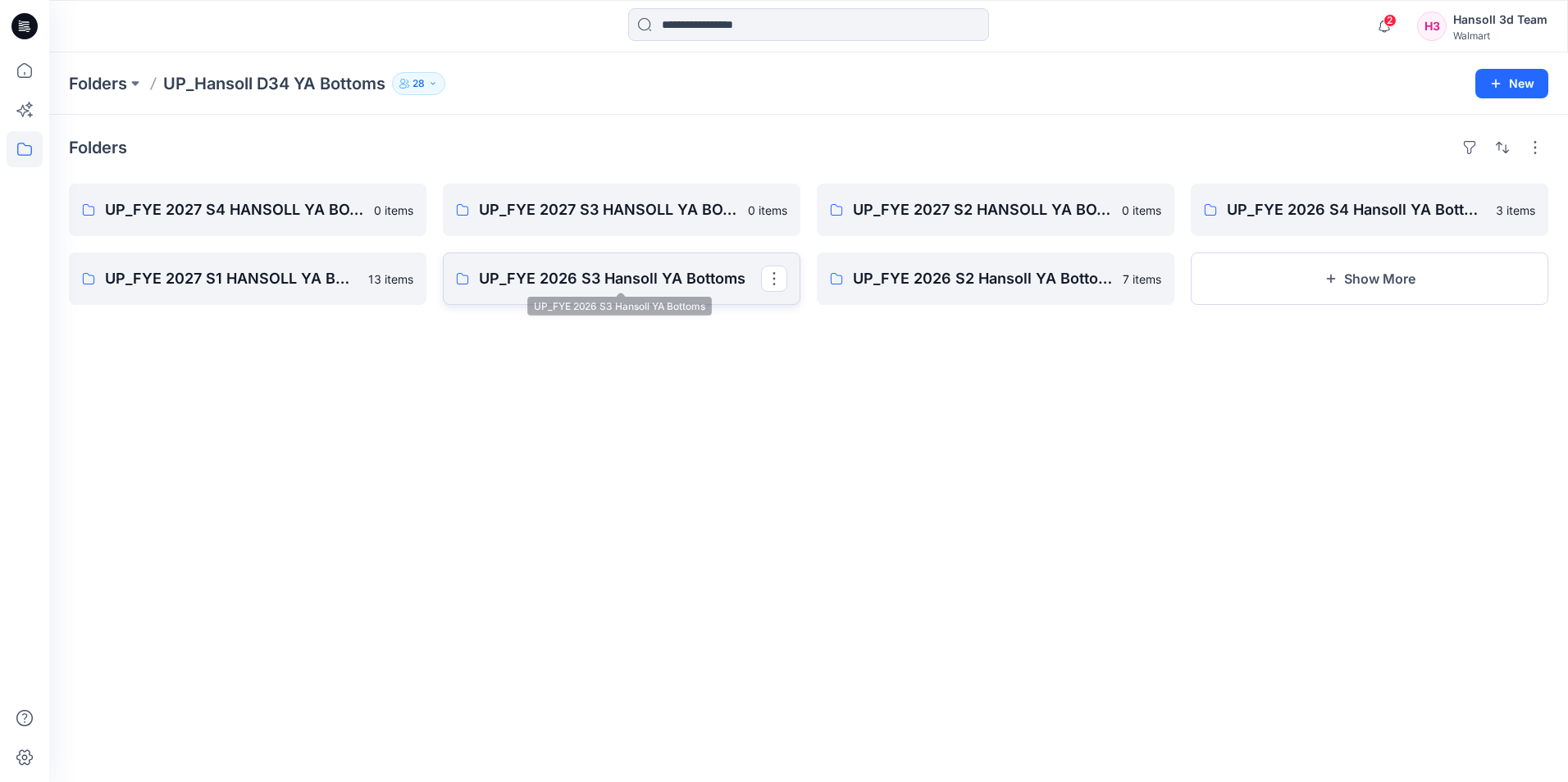
click at [579, 283] on p "UP_FYE 2026 S3 Hansoll YA Bottoms" at bounding box center [620, 279] width 283 height 23
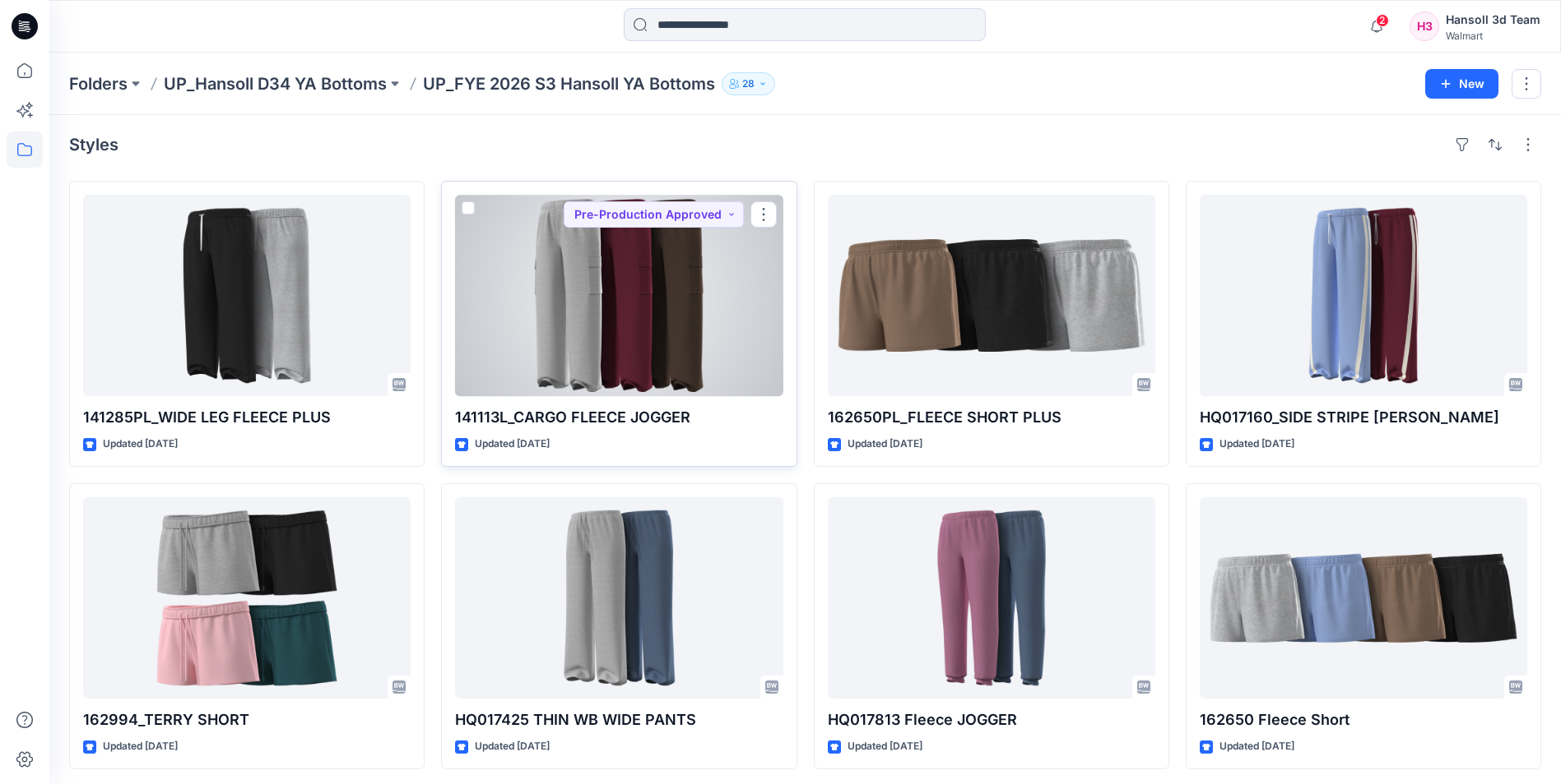
scroll to position [8, 0]
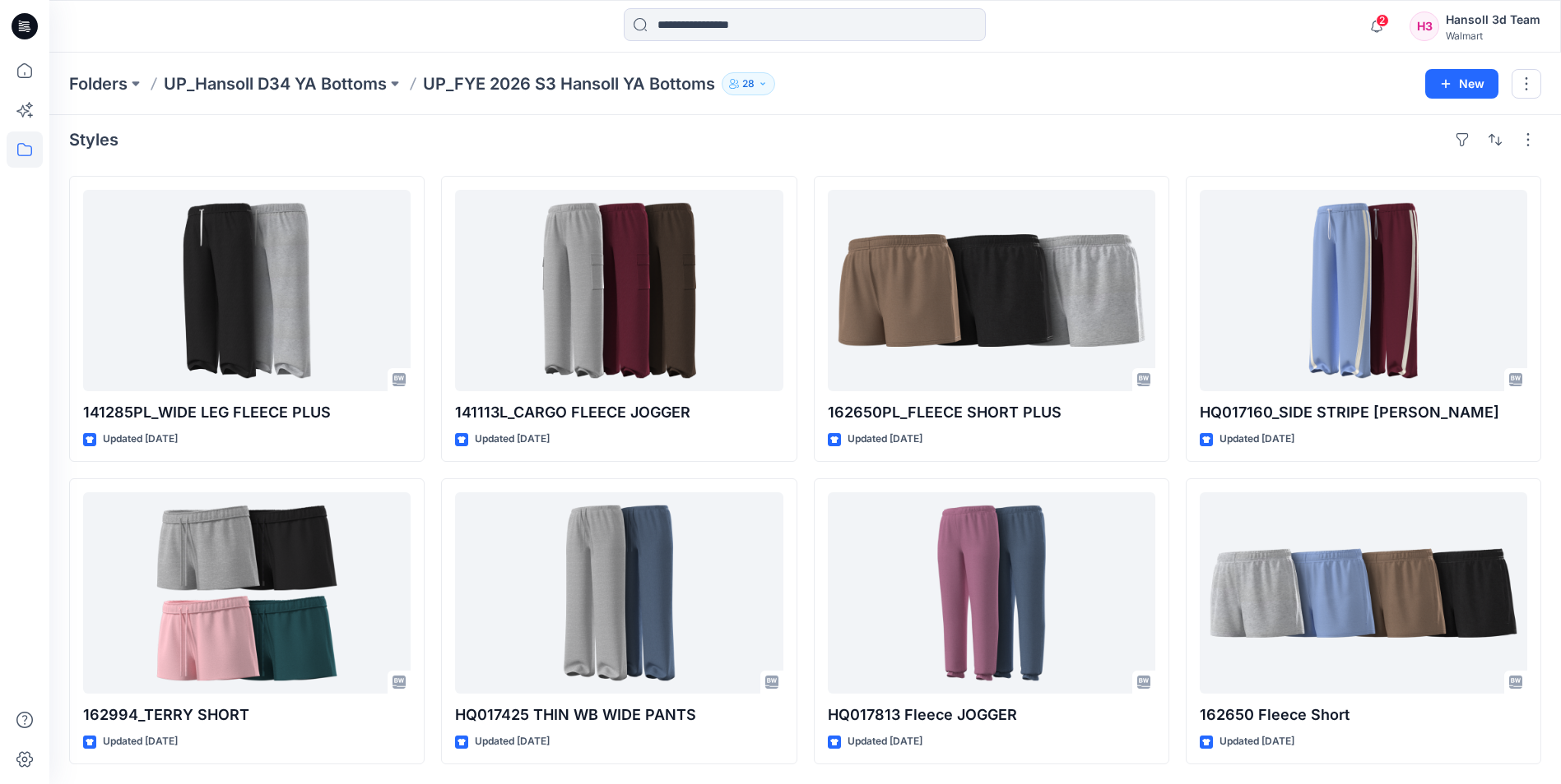
click at [343, 68] on div "Folders UP_Hansoll D34 YA Bottoms UP_FYE 2026 S3 Hansoll YA Bottoms 28 New" at bounding box center [804, 84] width 1511 height 63
click at [343, 82] on p "UP_Hansoll D34 YA Bottoms" at bounding box center [274, 84] width 223 height 23
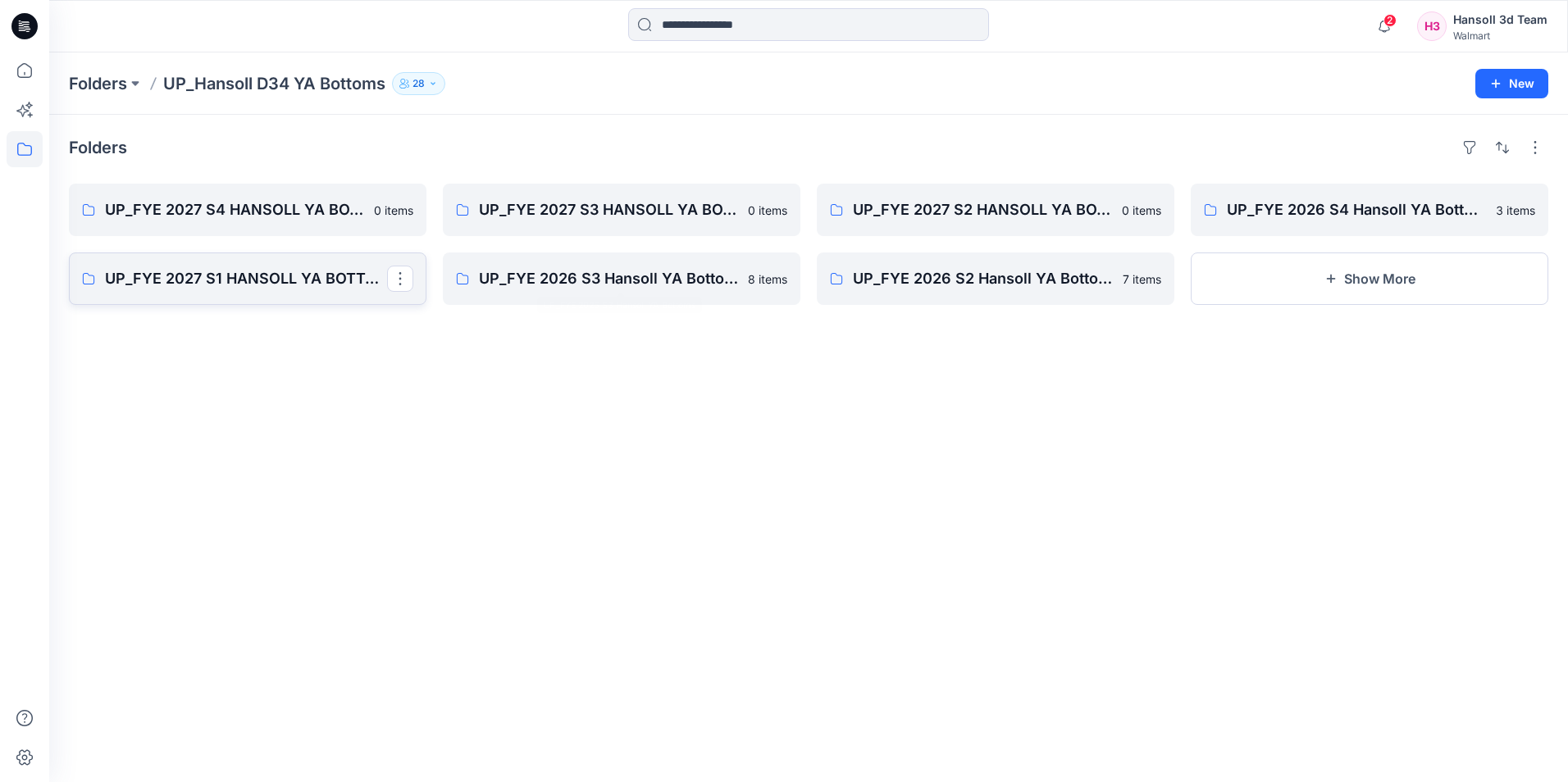
click at [293, 256] on link "UP_FYE 2027 S1 HANSOLL YA BOTTOMS" at bounding box center [247, 279] width 357 height 53
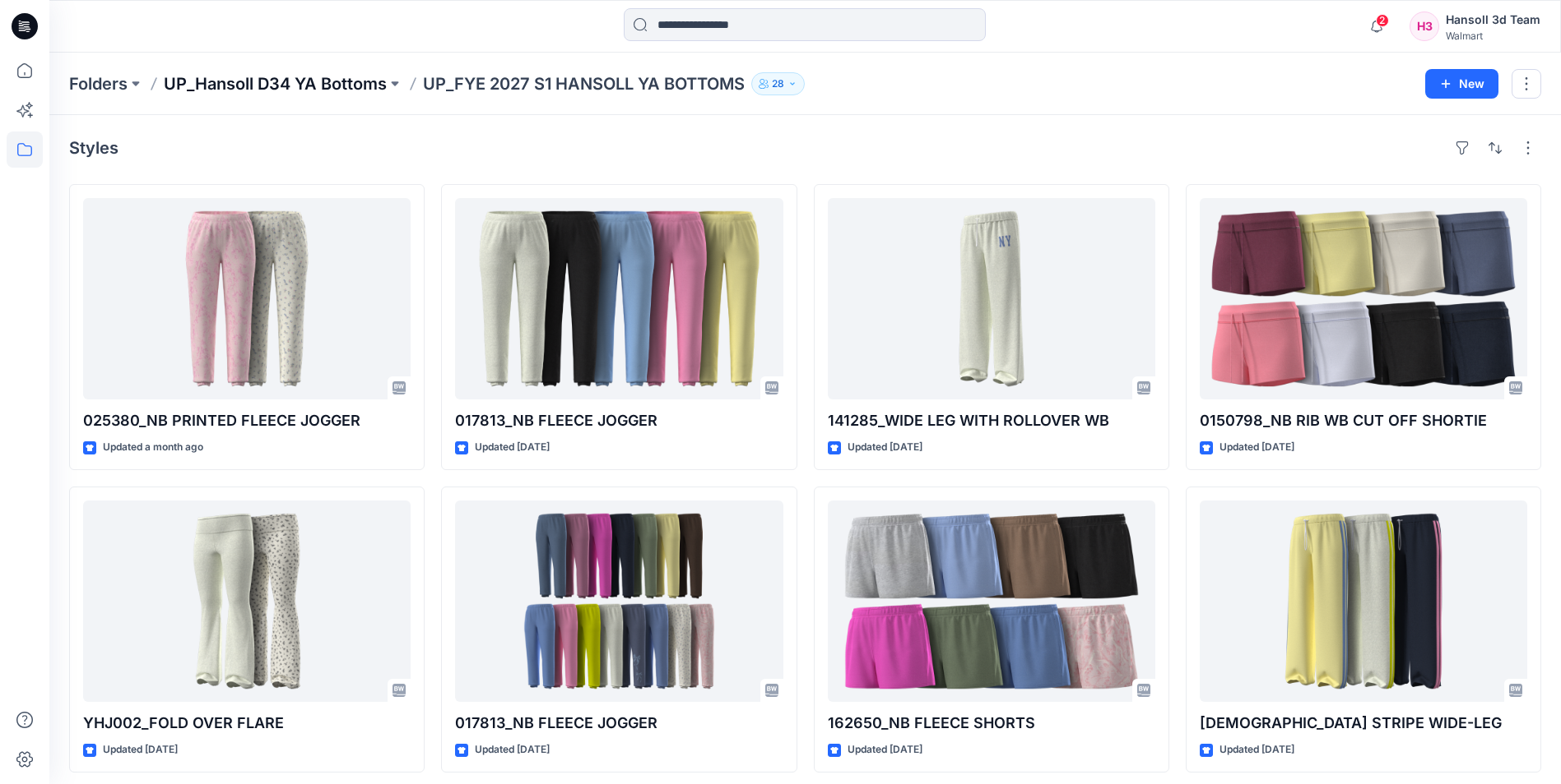
click at [295, 90] on p "UP_Hansoll D34 YA Bottoms" at bounding box center [274, 84] width 223 height 23
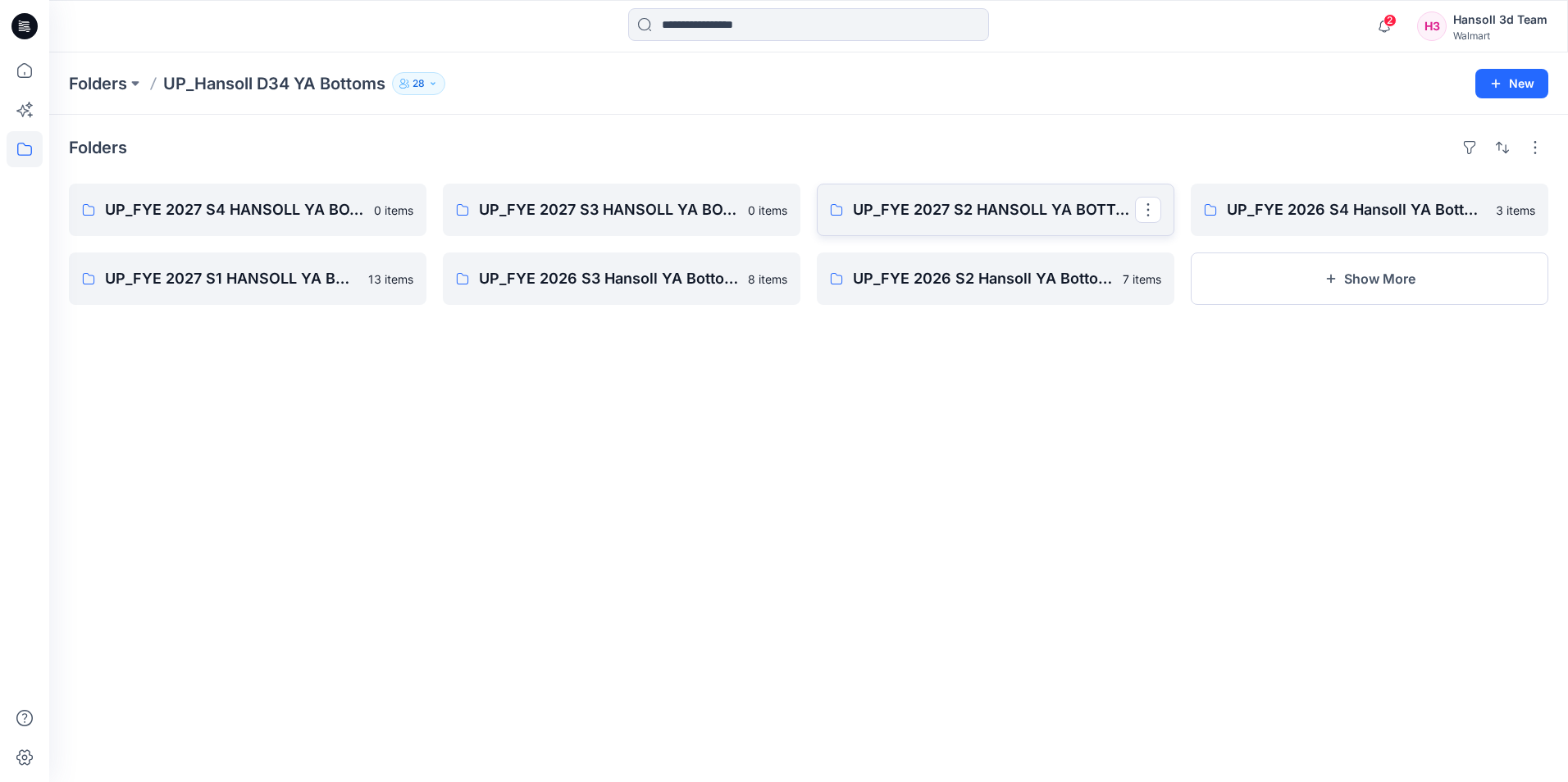
click at [1002, 226] on link "UP_FYE 2027 S2 HANSOLL YA BOTTOMS" at bounding box center [995, 210] width 357 height 53
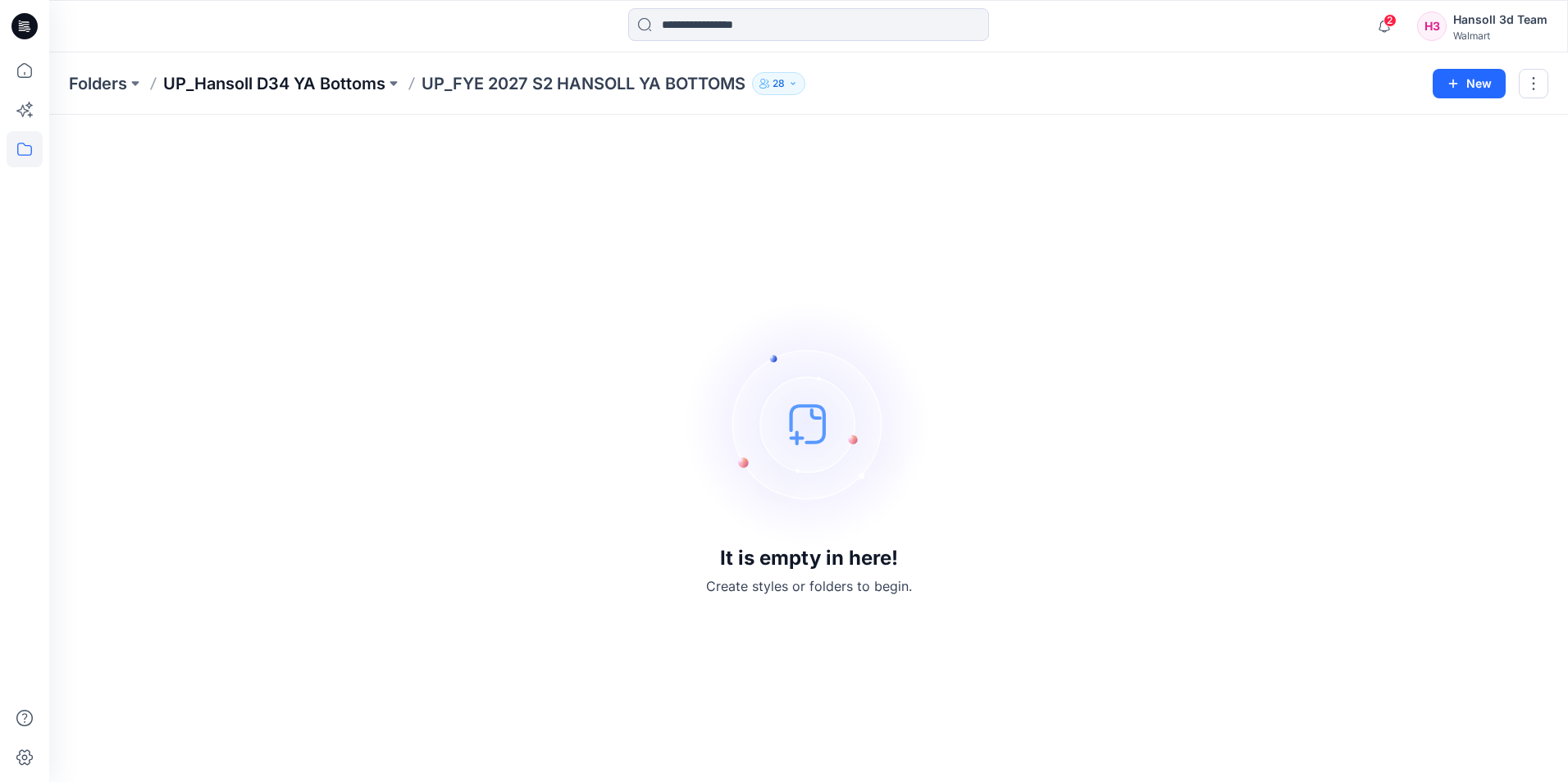
click at [225, 78] on p "UP_Hansoll D34 YA Bottoms" at bounding box center [274, 84] width 222 height 23
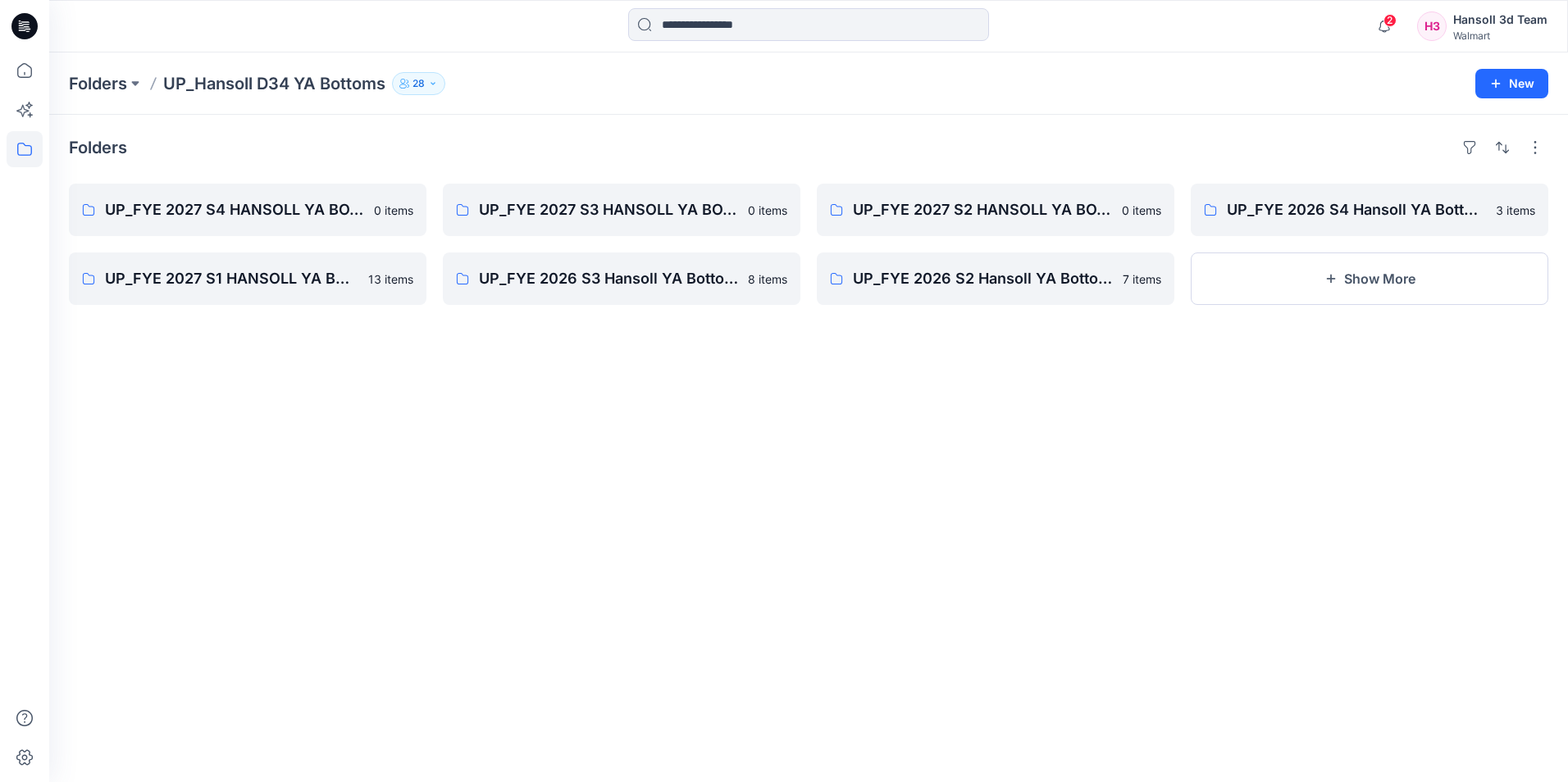
drag, startPoint x: 566, startPoint y: 422, endPoint x: 591, endPoint y: 361, distance: 65.9
click at [566, 422] on div "Folders UP_FYE 2027 S4 HANSOLL YA BOTTOMS 0 items UP_FYE 2027 S1 HANSOLL YA BOT…" at bounding box center [808, 448] width 1519 height 668
click at [749, 680] on div "Folders UP_FYE 2027 S4 HANSOLL YA BOTTOMS 0 items UP_FYE 2027 S1 HANSOLL YA BOT…" at bounding box center [808, 448] width 1519 height 668
